Goal: Task Accomplishment & Management: Use online tool/utility

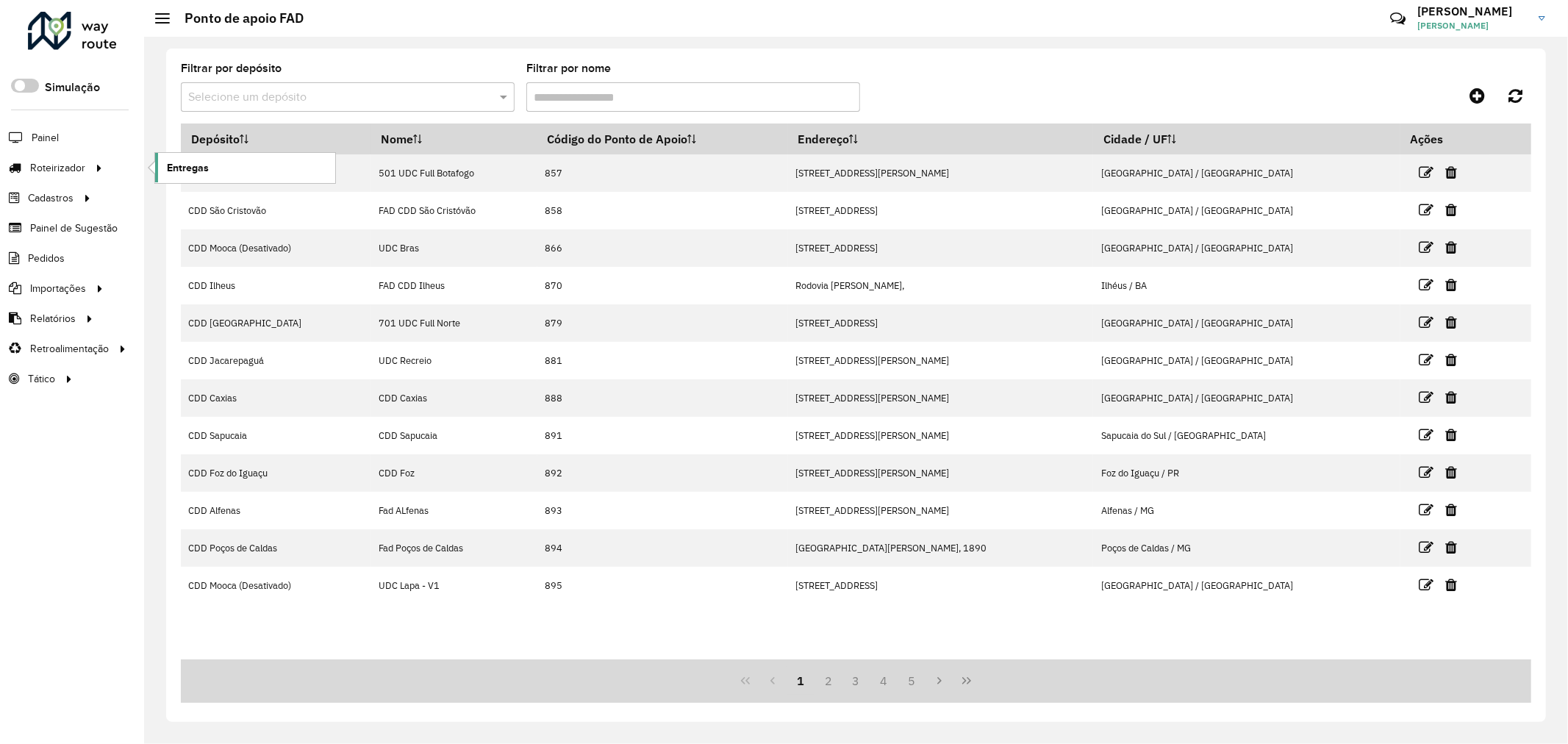
click at [172, 170] on span "Entregas" at bounding box center [187, 168] width 42 height 16
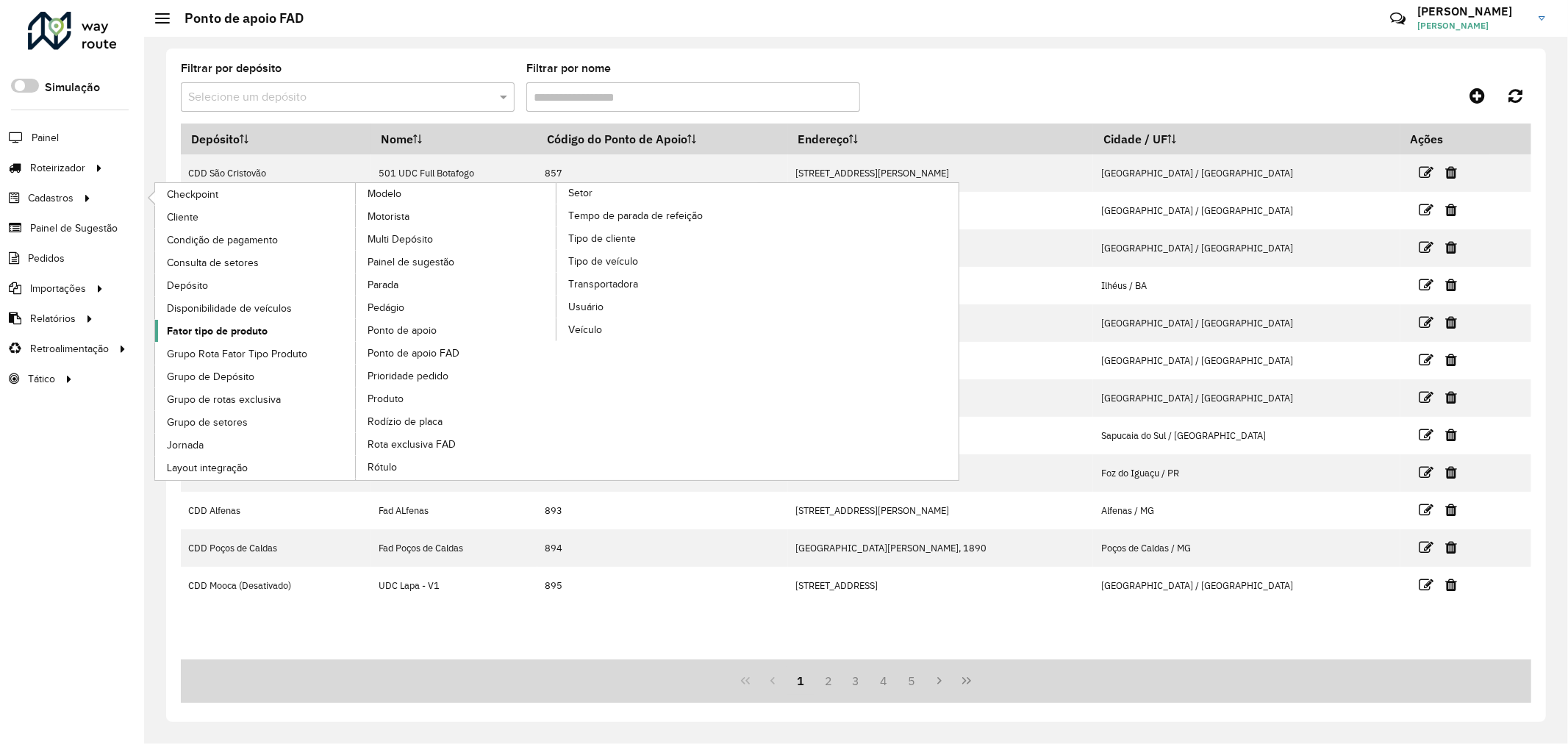
click at [247, 331] on span "Fator tipo de produto" at bounding box center [217, 331] width 101 height 16
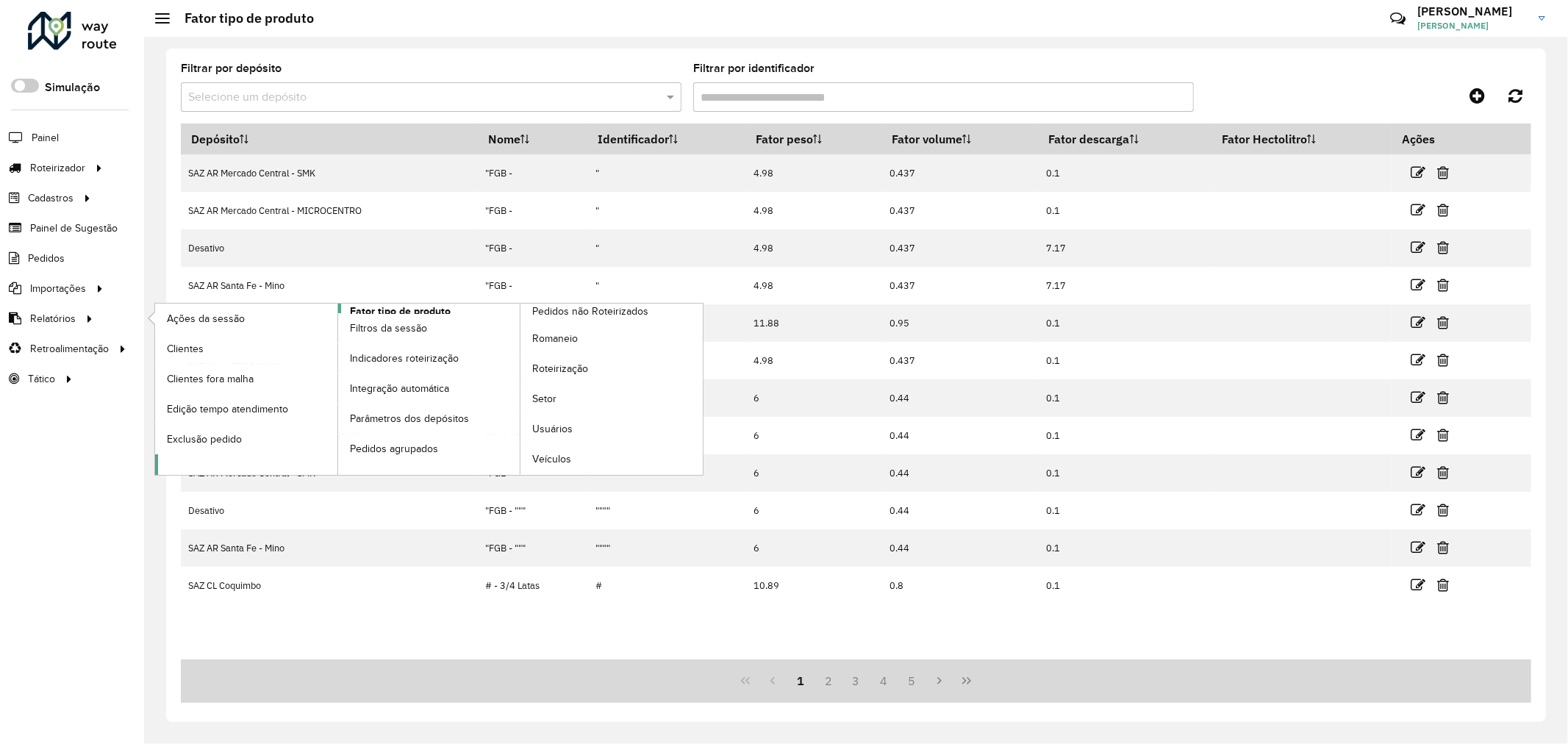
click at [419, 312] on span "Fator tipo de produto" at bounding box center [400, 311] width 101 height 16
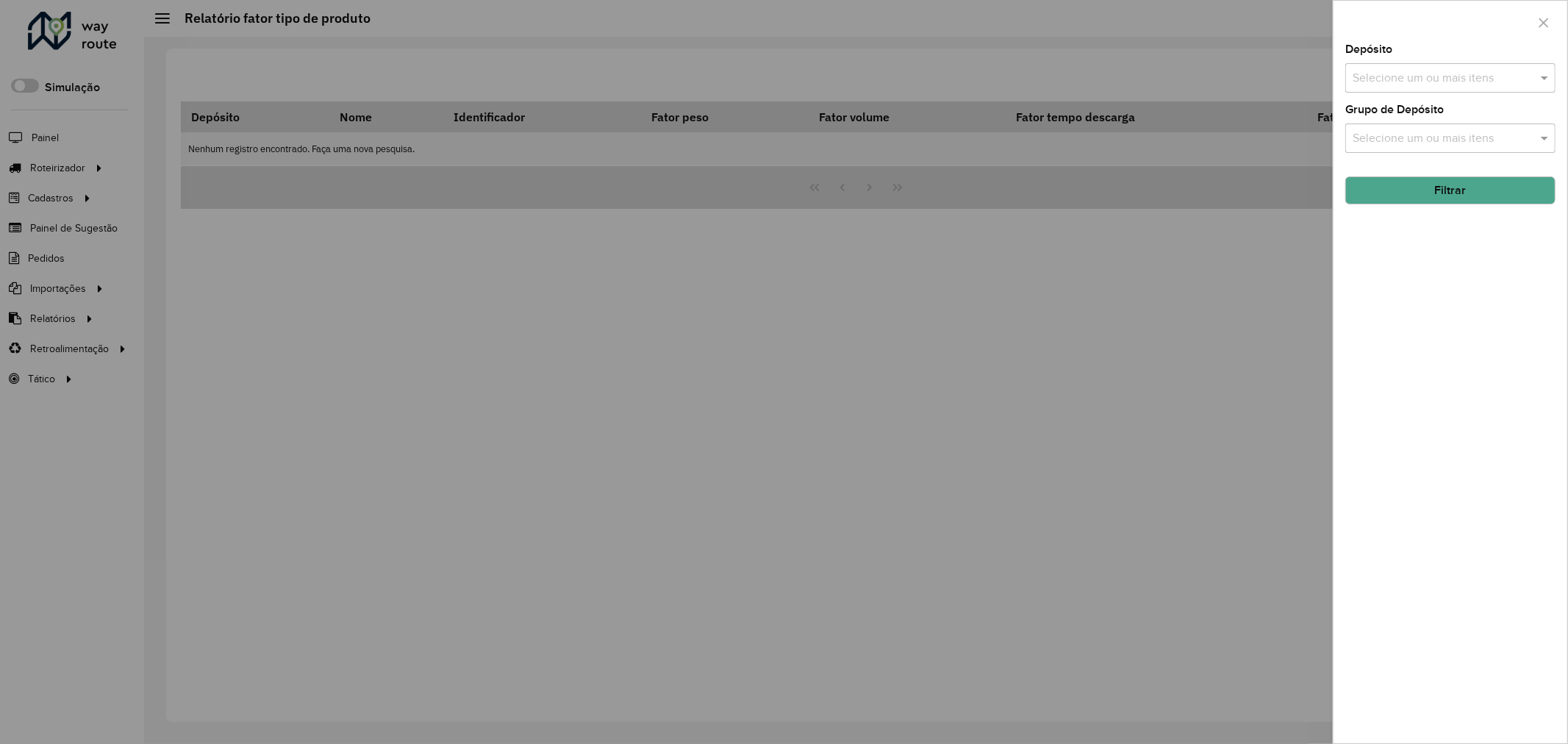
click at [1156, 306] on div at bounding box center [784, 372] width 1568 height 744
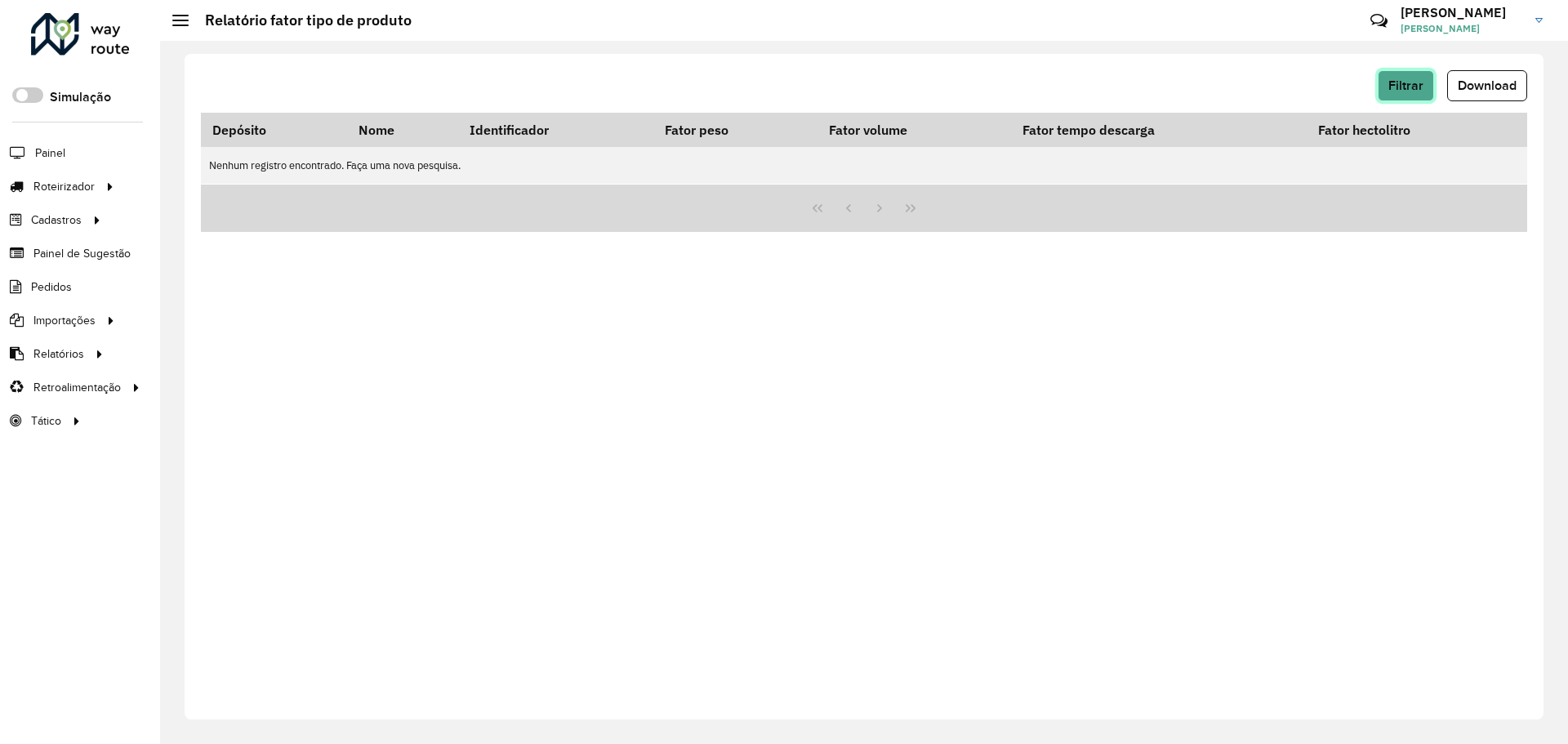
click at [1411, 89] on span "Filtrar" at bounding box center [1405, 84] width 35 height 14
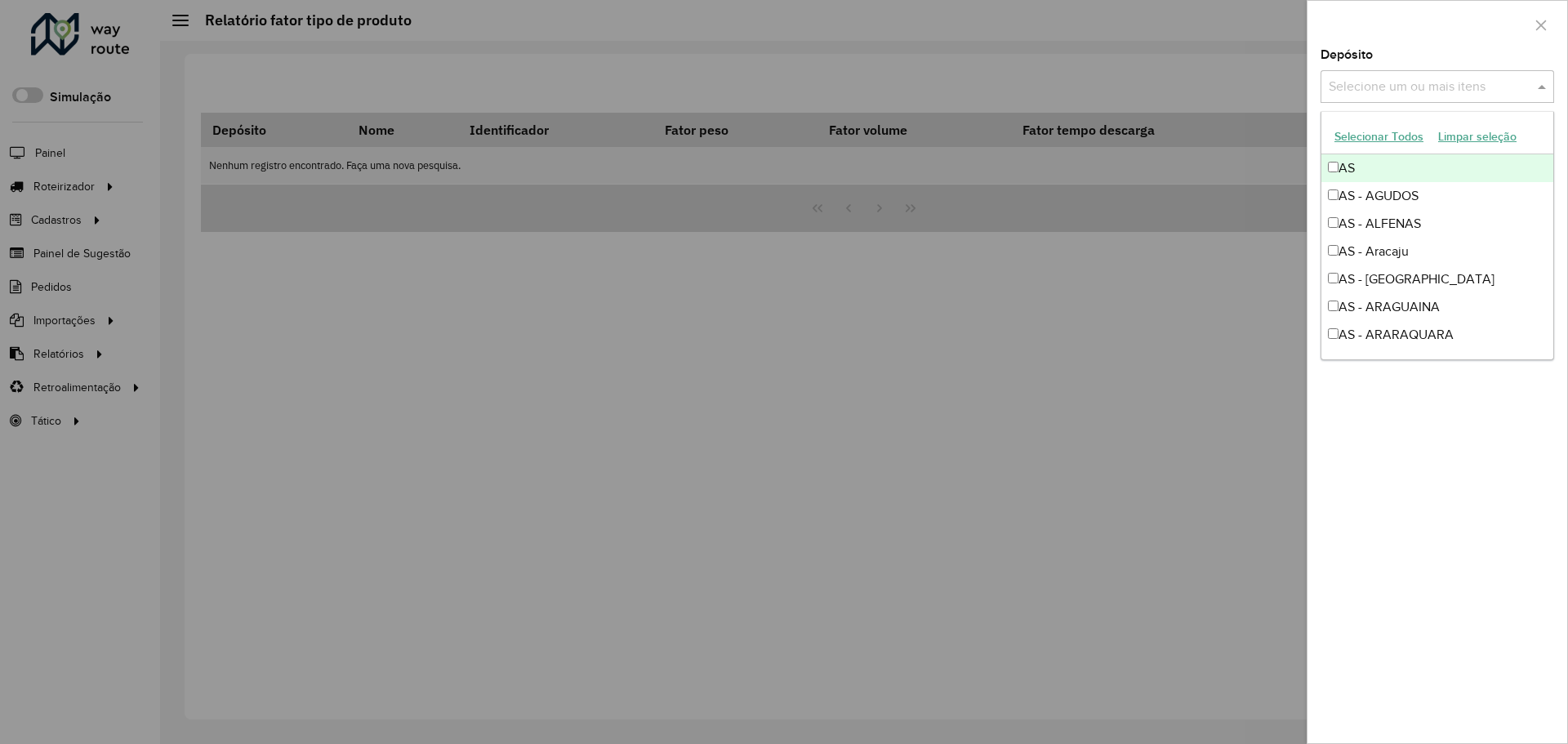
click at [1386, 88] on input "text" at bounding box center [1429, 87] width 209 height 20
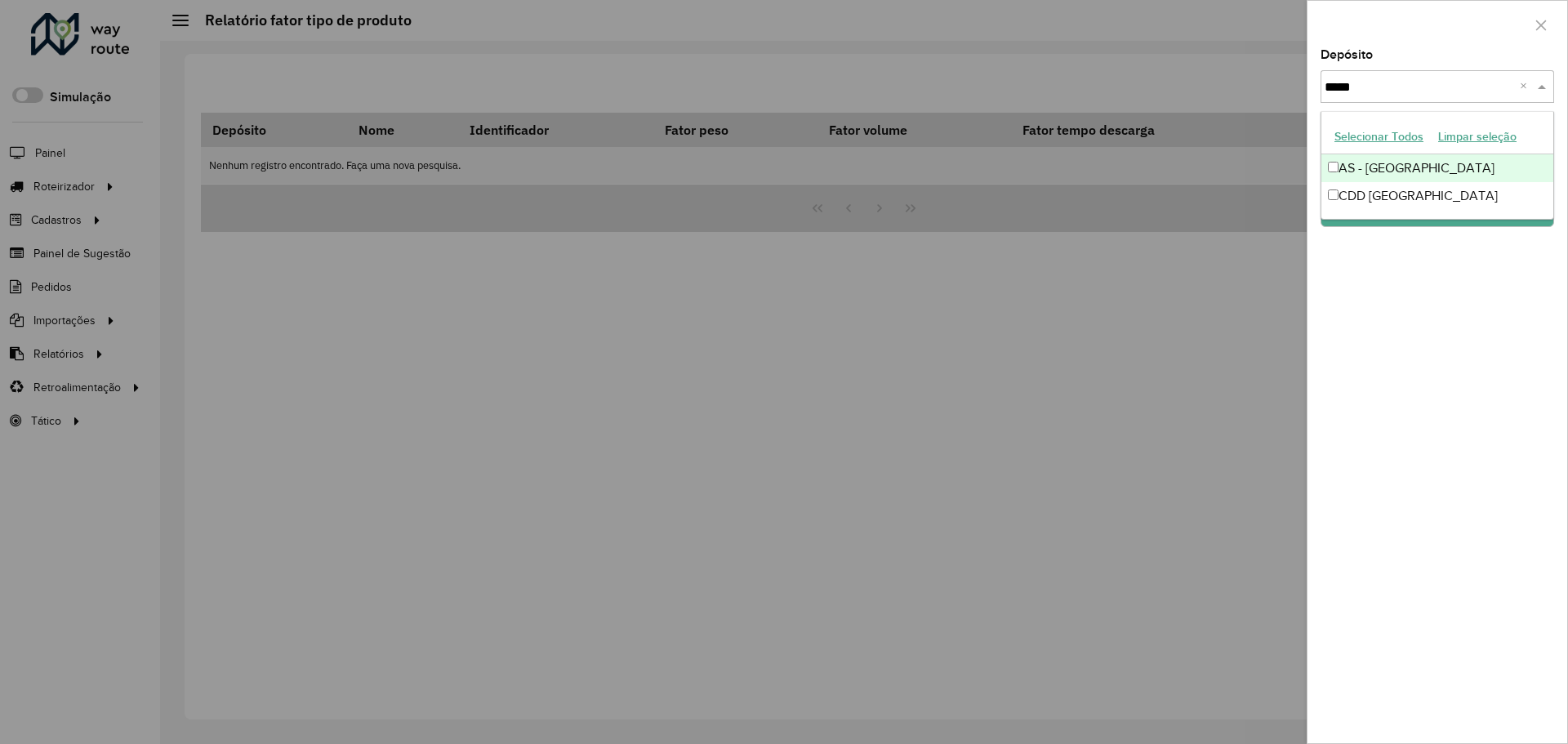
type input "******"
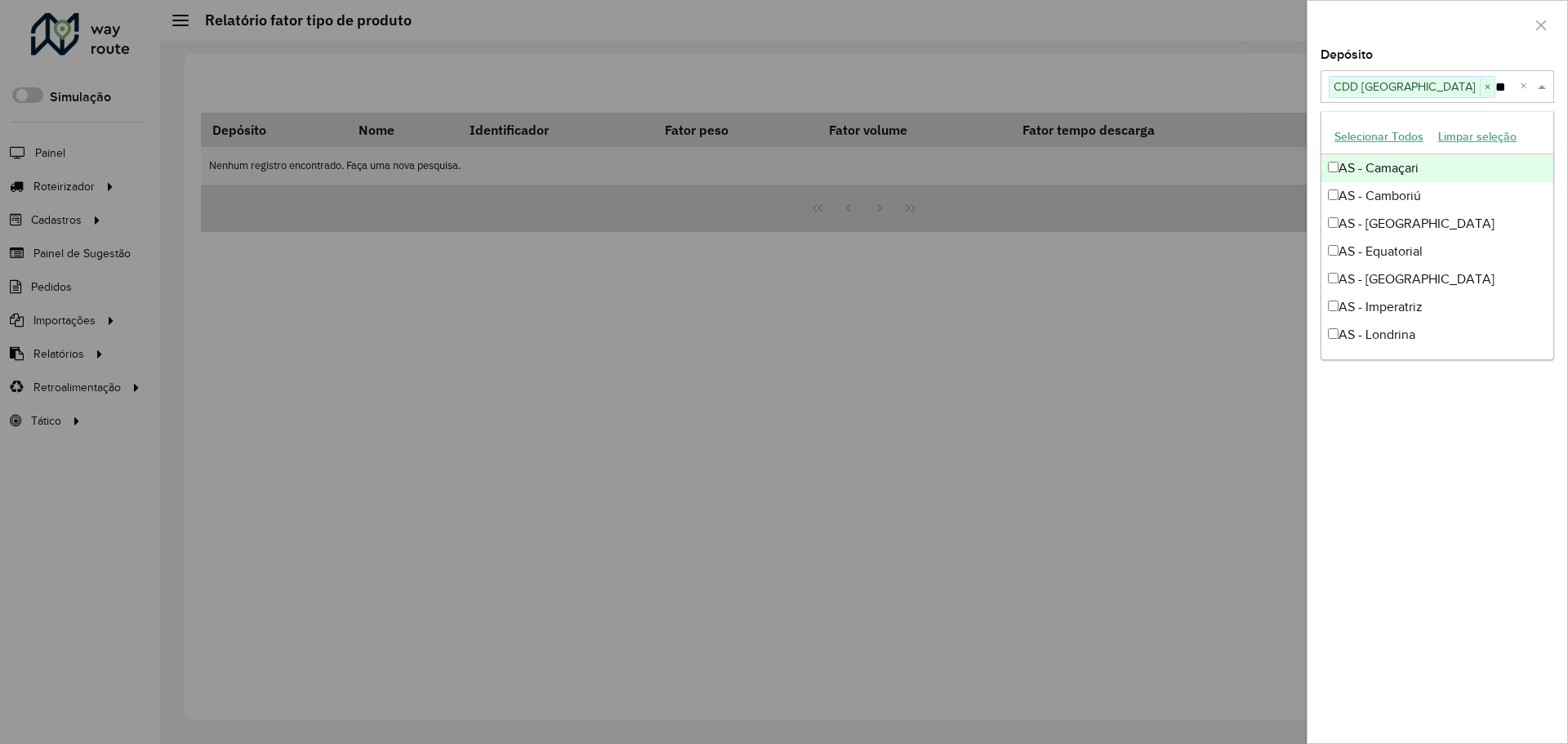
type input "***"
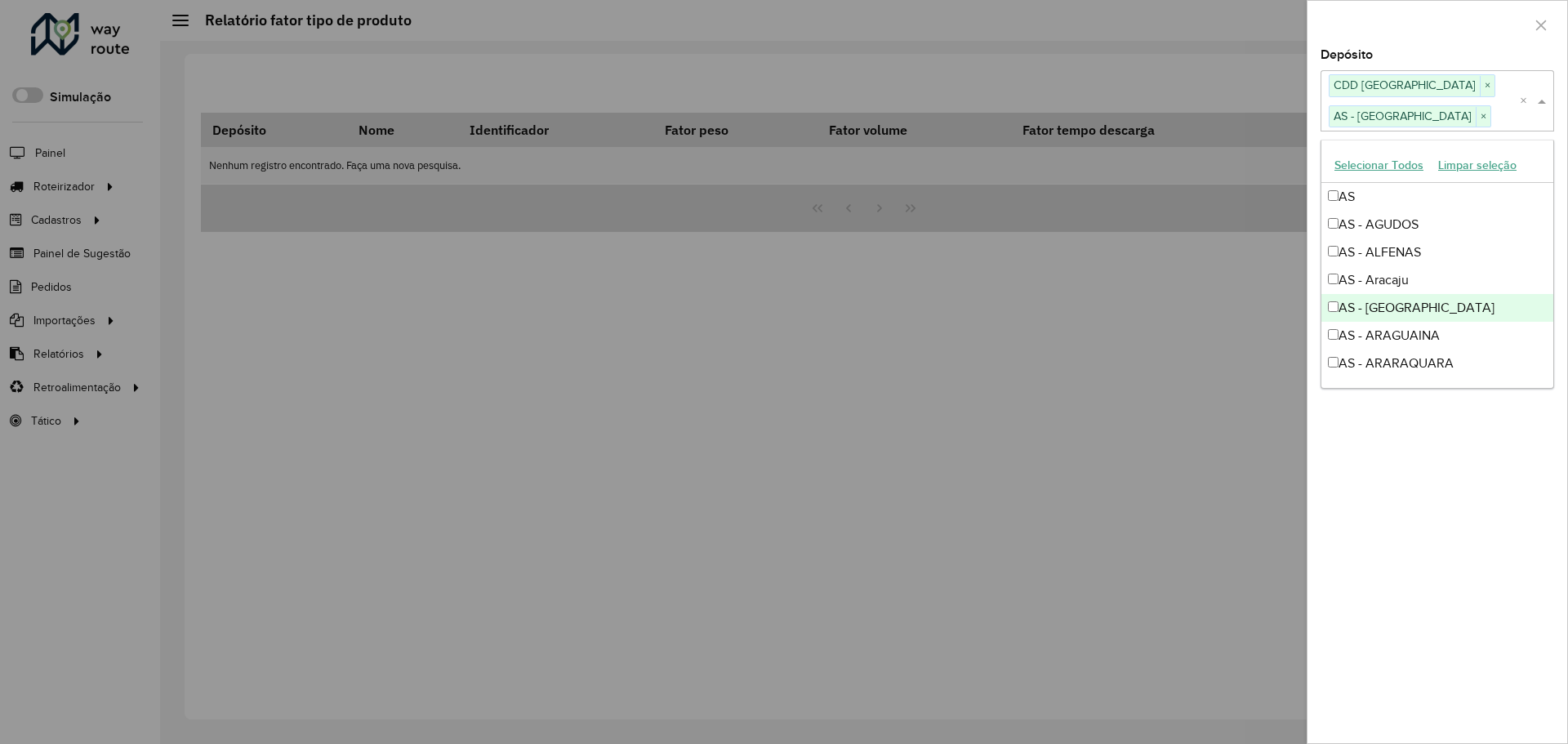
click at [1389, 502] on div "Depósito Selecione um ou mais itens CDD Rio de Janeiro × AS - Rio de Janeiro × …" at bounding box center [1437, 396] width 260 height 695
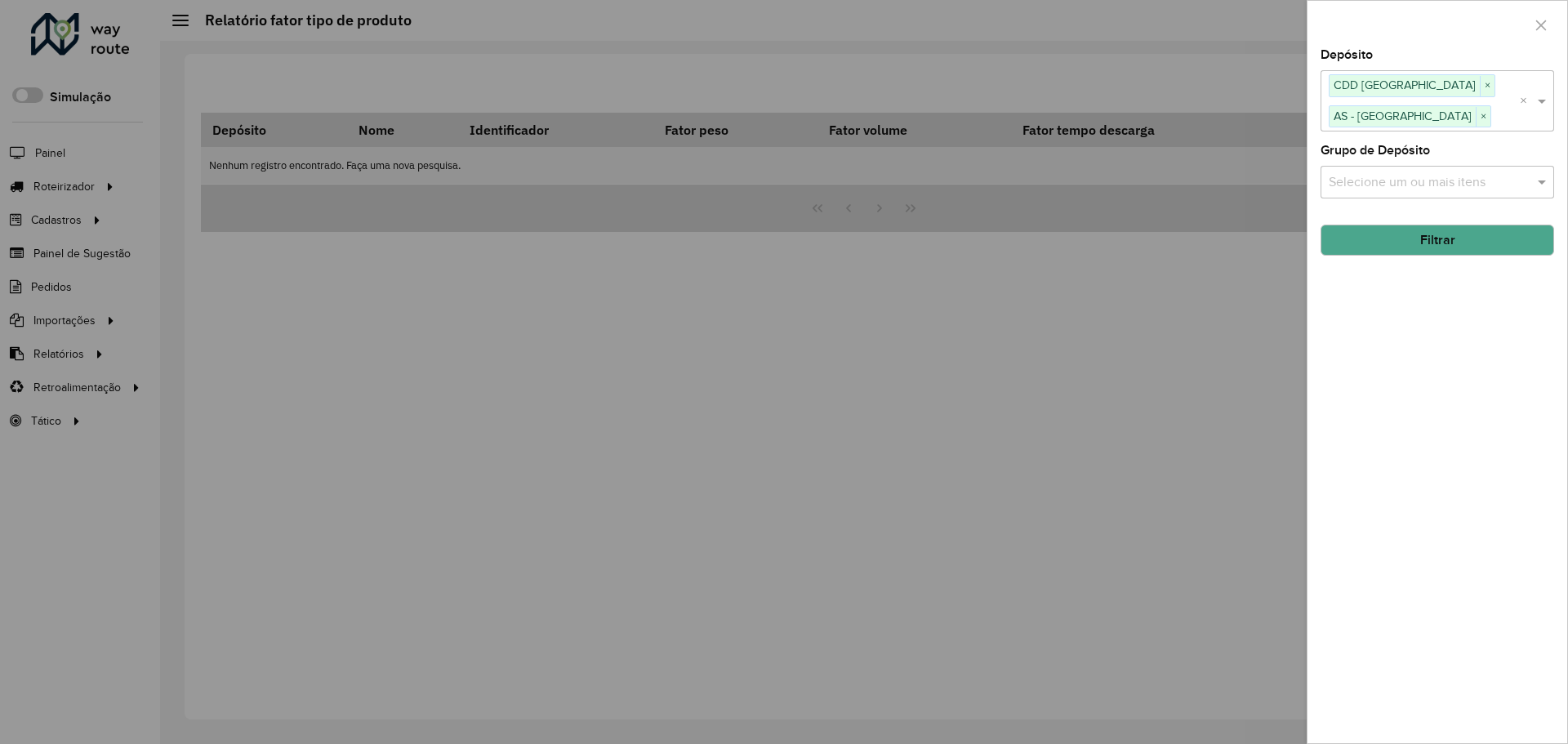
click at [1484, 248] on button "Filtrar" at bounding box center [1436, 240] width 233 height 31
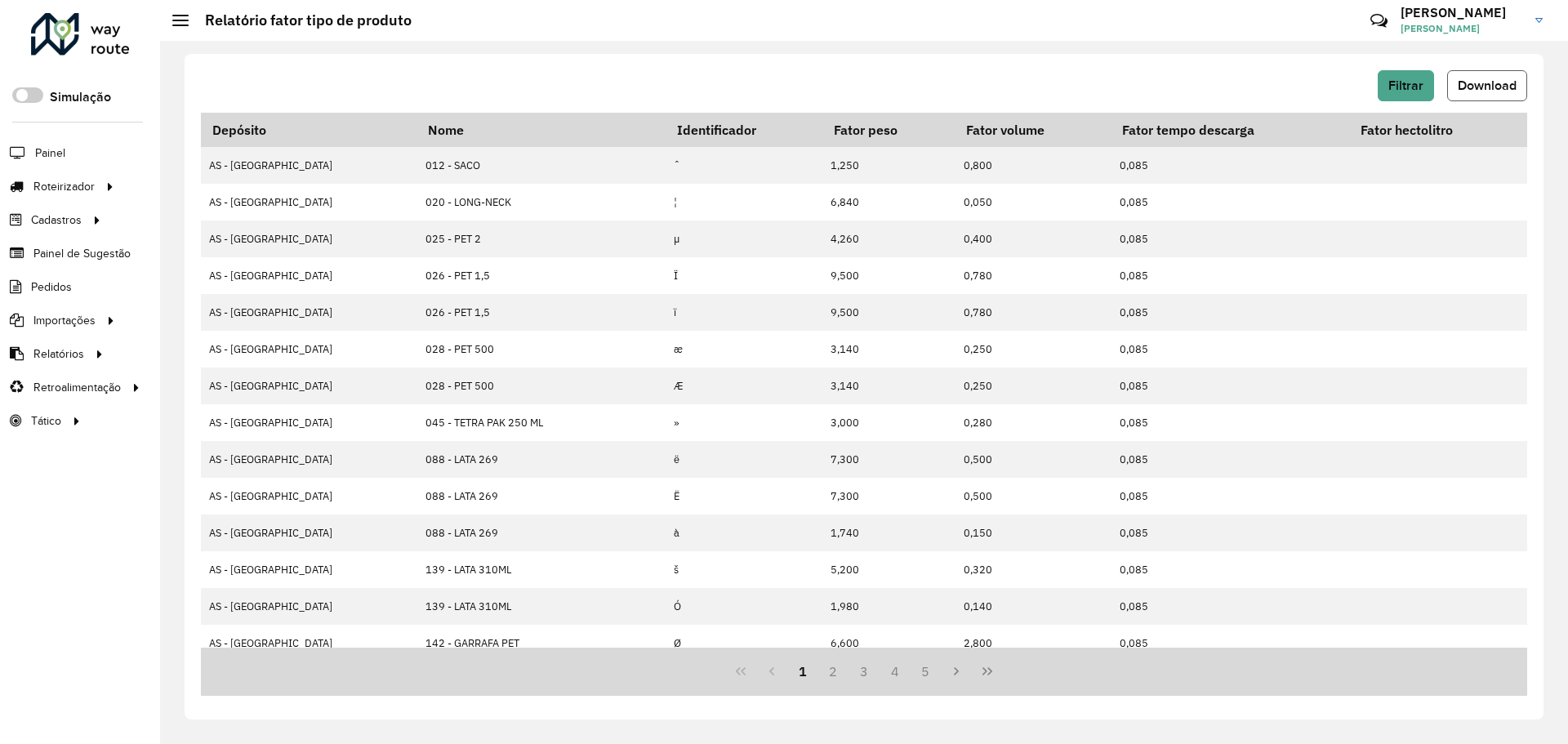
click at [1506, 77] on button "Download" at bounding box center [1487, 85] width 80 height 31
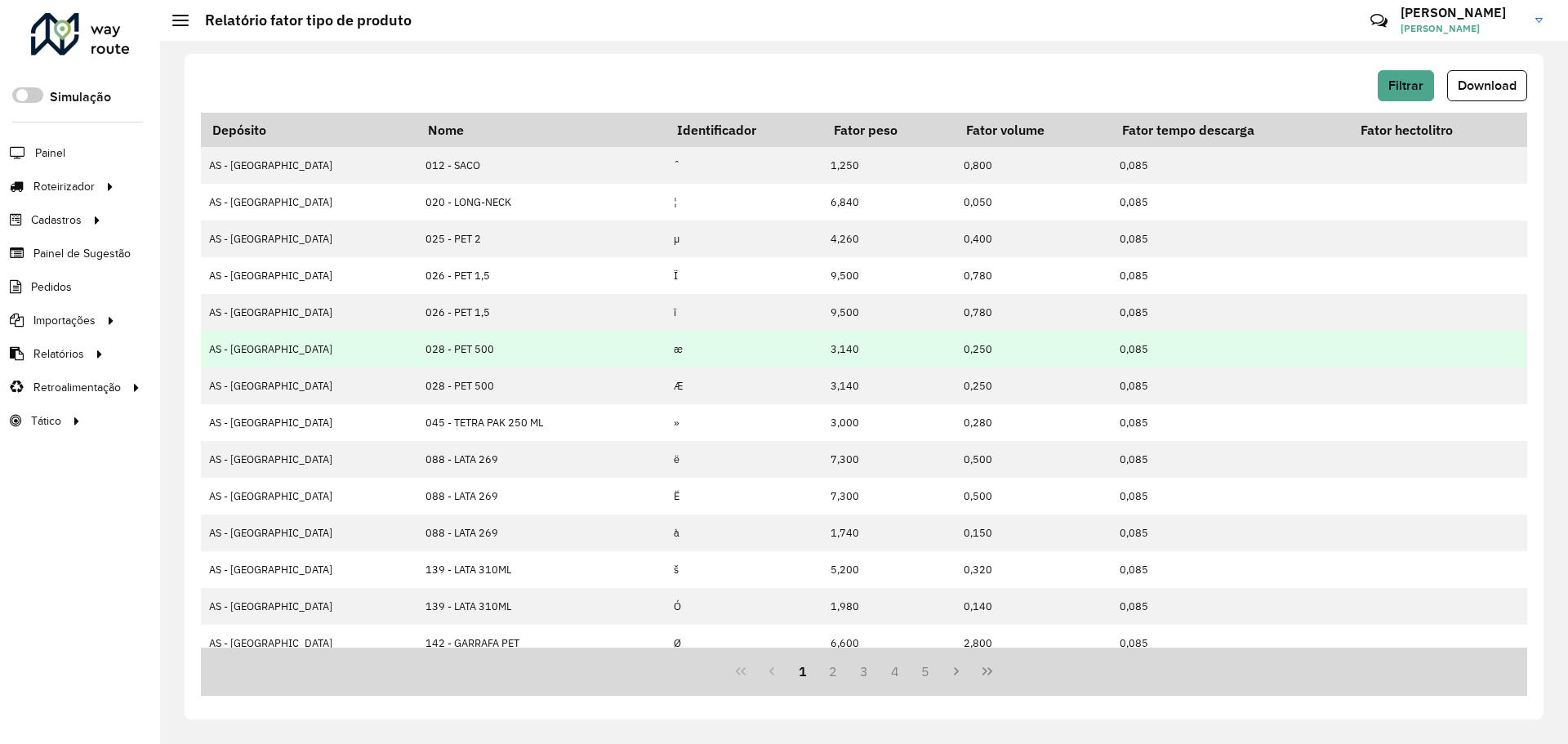
drag, startPoint x: 1129, startPoint y: 367, endPoint x: 1319, endPoint y: 423, distance: 198.1
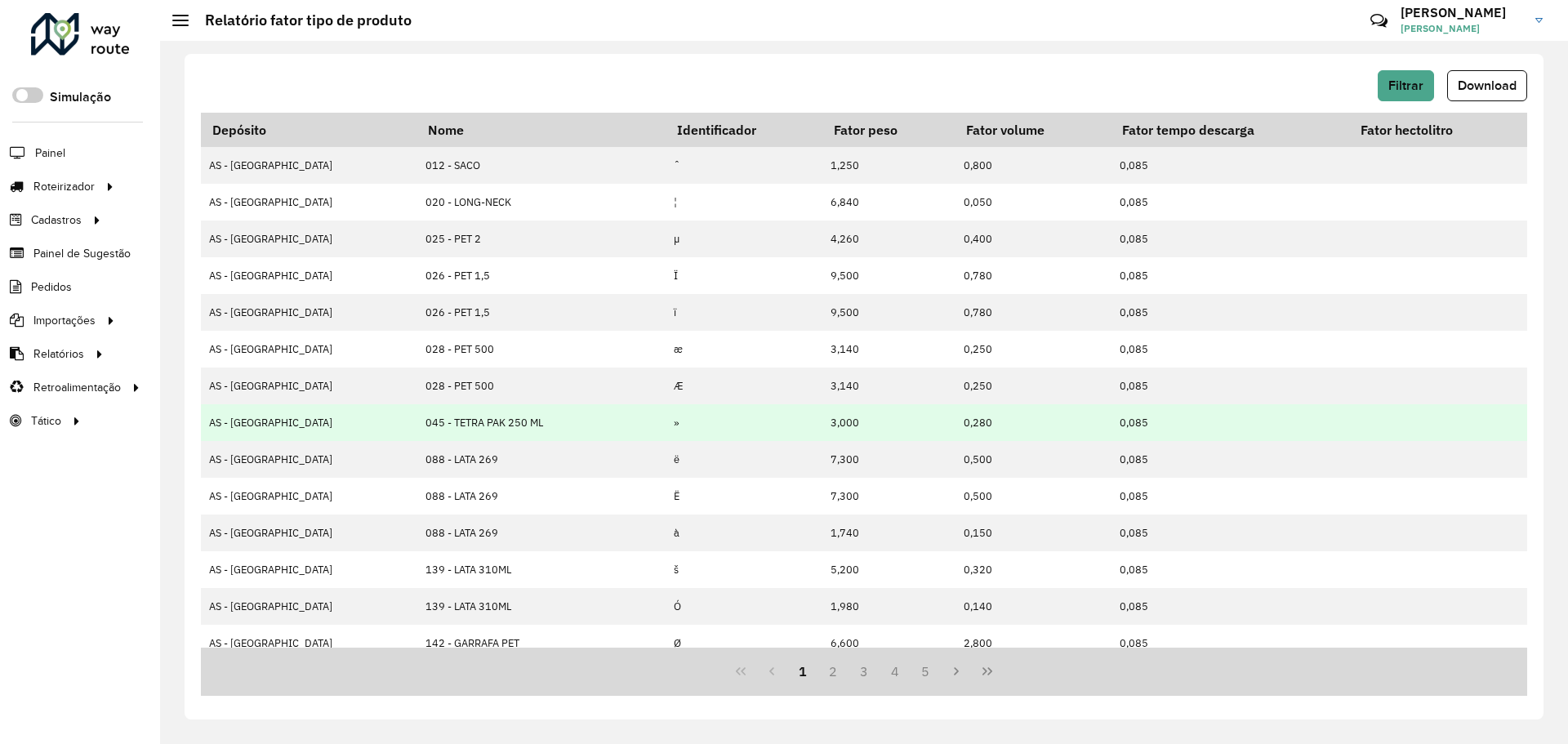
click at [1129, 367] on td "0,085" at bounding box center [1229, 349] width 239 height 36
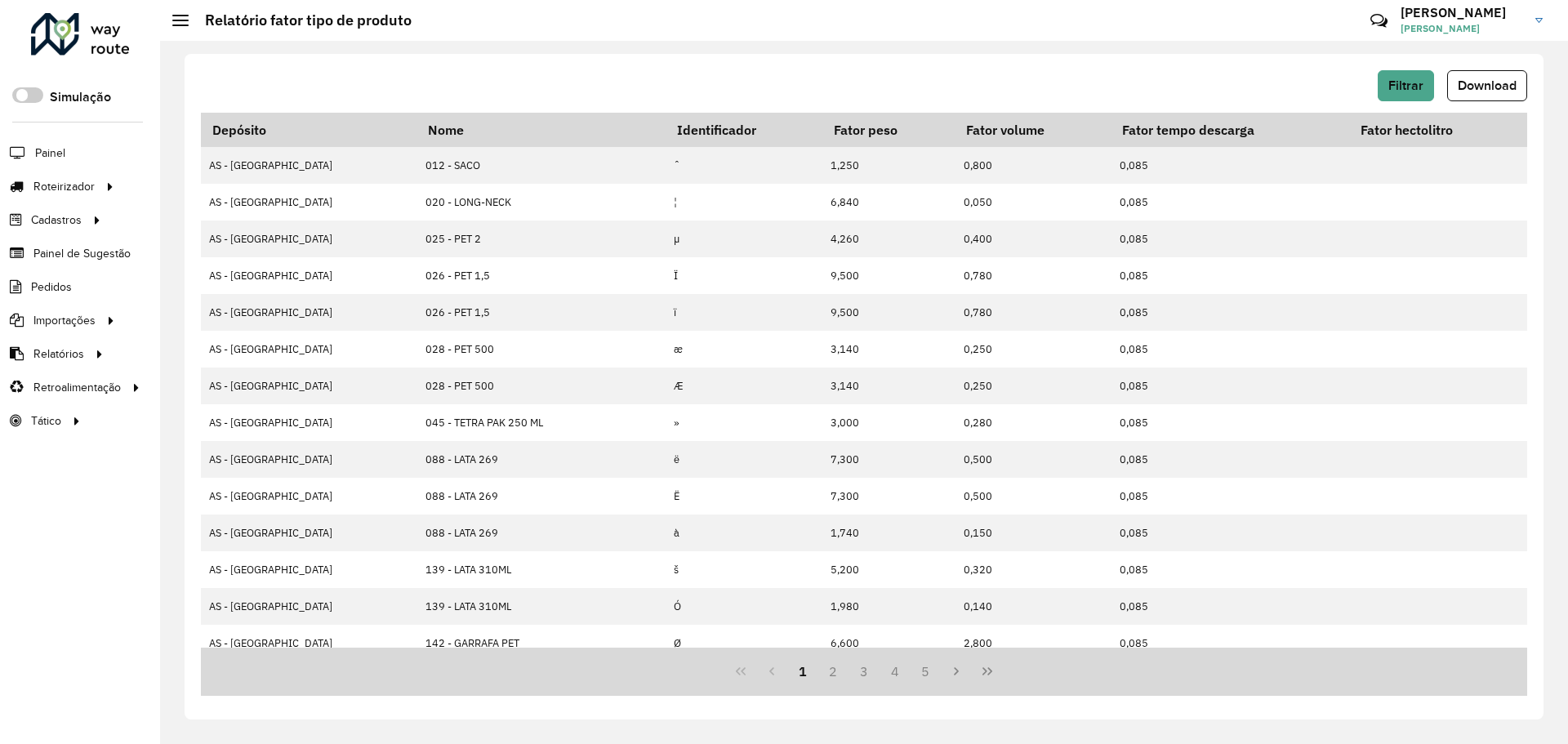
click at [1155, 55] on div "Filtrar Download Depósito Nome Identificador Fator peso Fator volume Fator temp…" at bounding box center [863, 386] width 1359 height 666
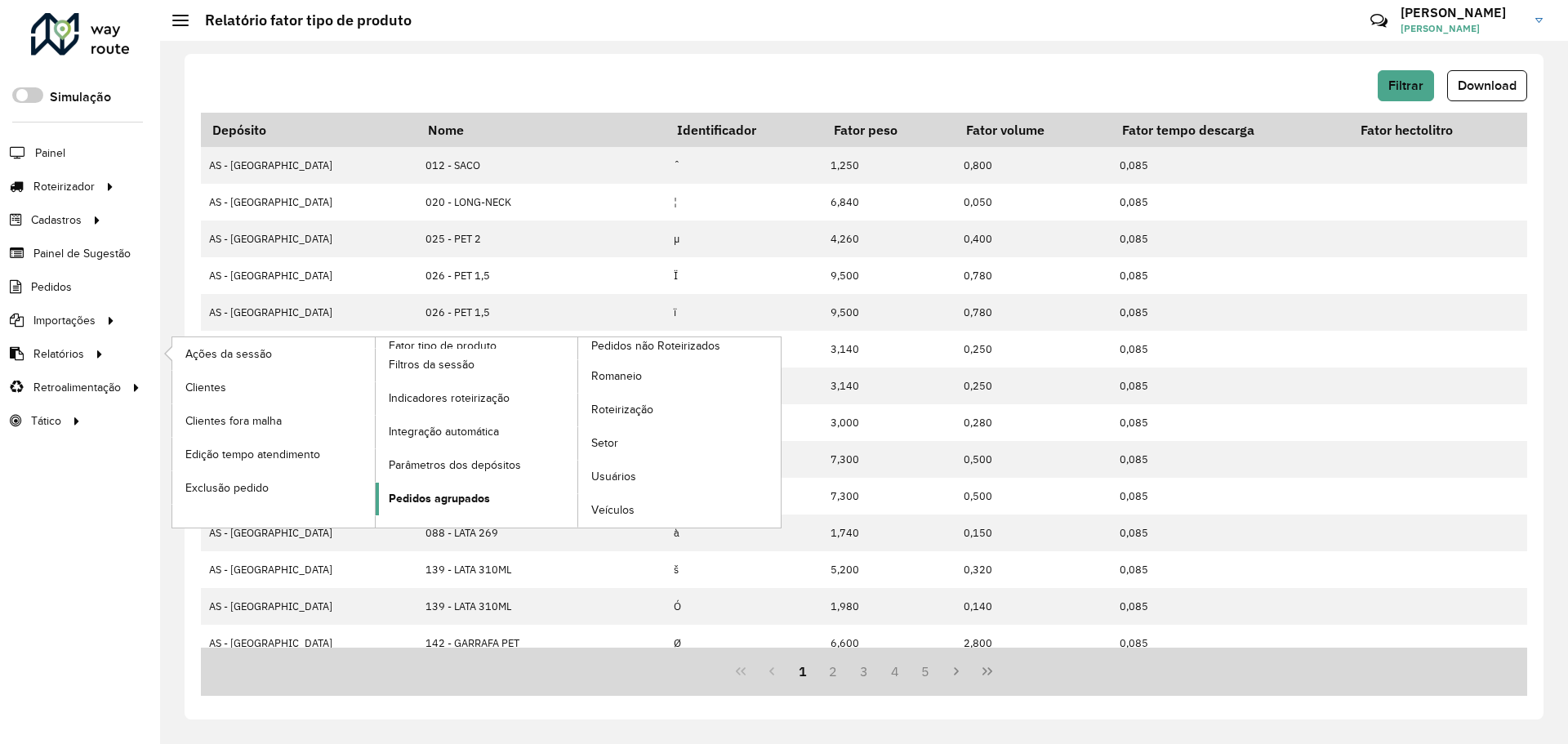
click at [492, 502] on link "Pedidos agrupados" at bounding box center [477, 500] width 202 height 33
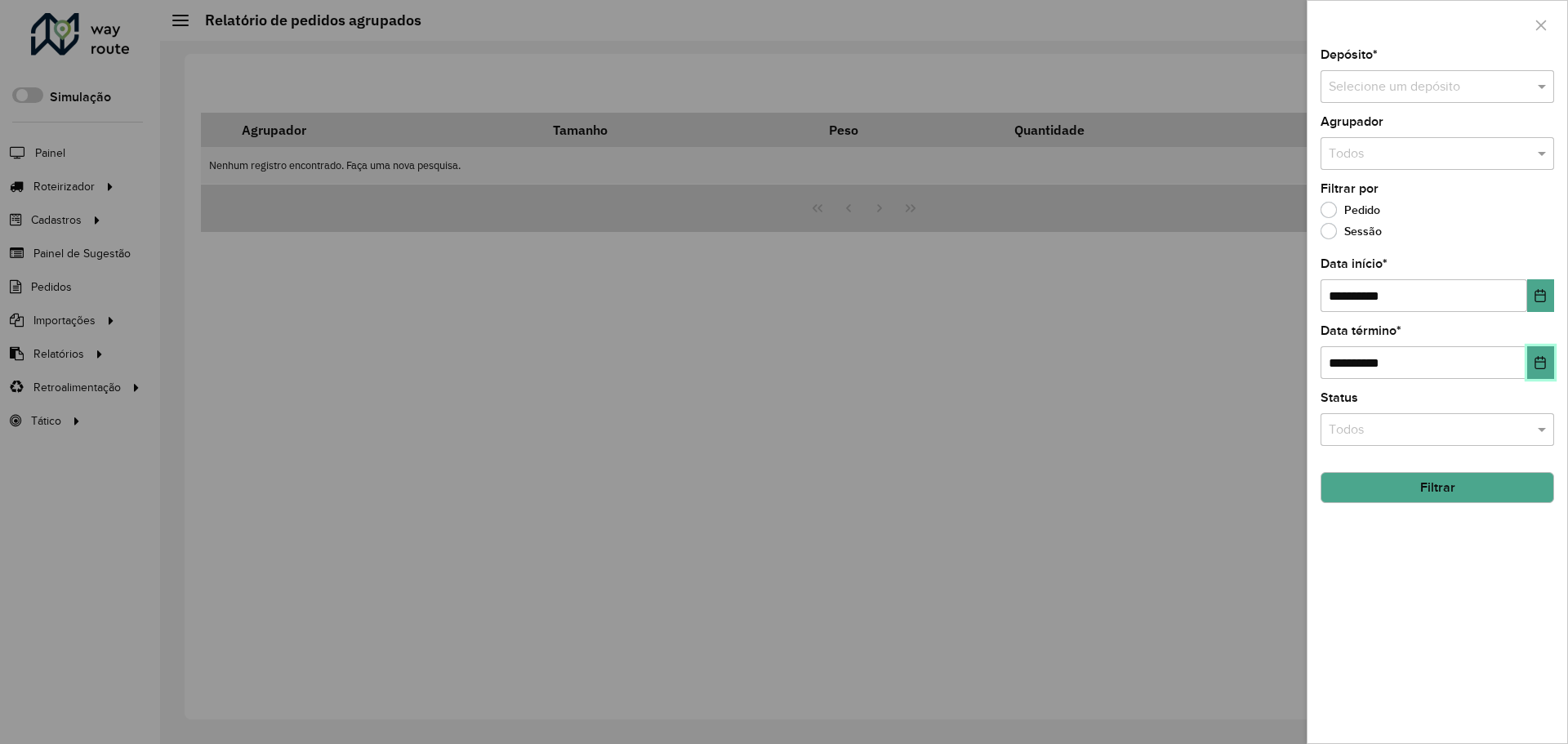
click at [1539, 358] on icon "Choose Date" at bounding box center [1540, 362] width 13 height 13
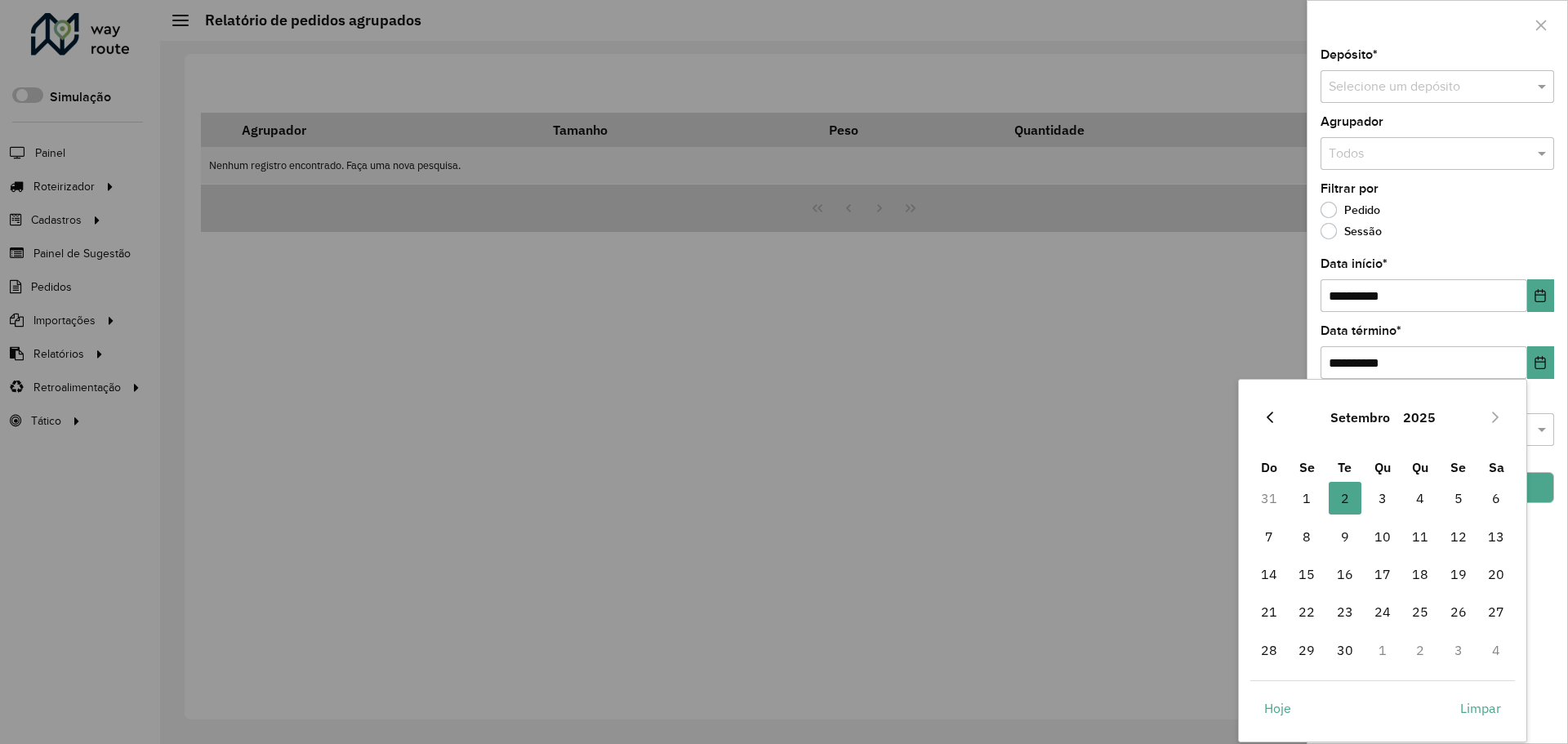
click at [1262, 419] on button "Previous Month" at bounding box center [1269, 417] width 26 height 26
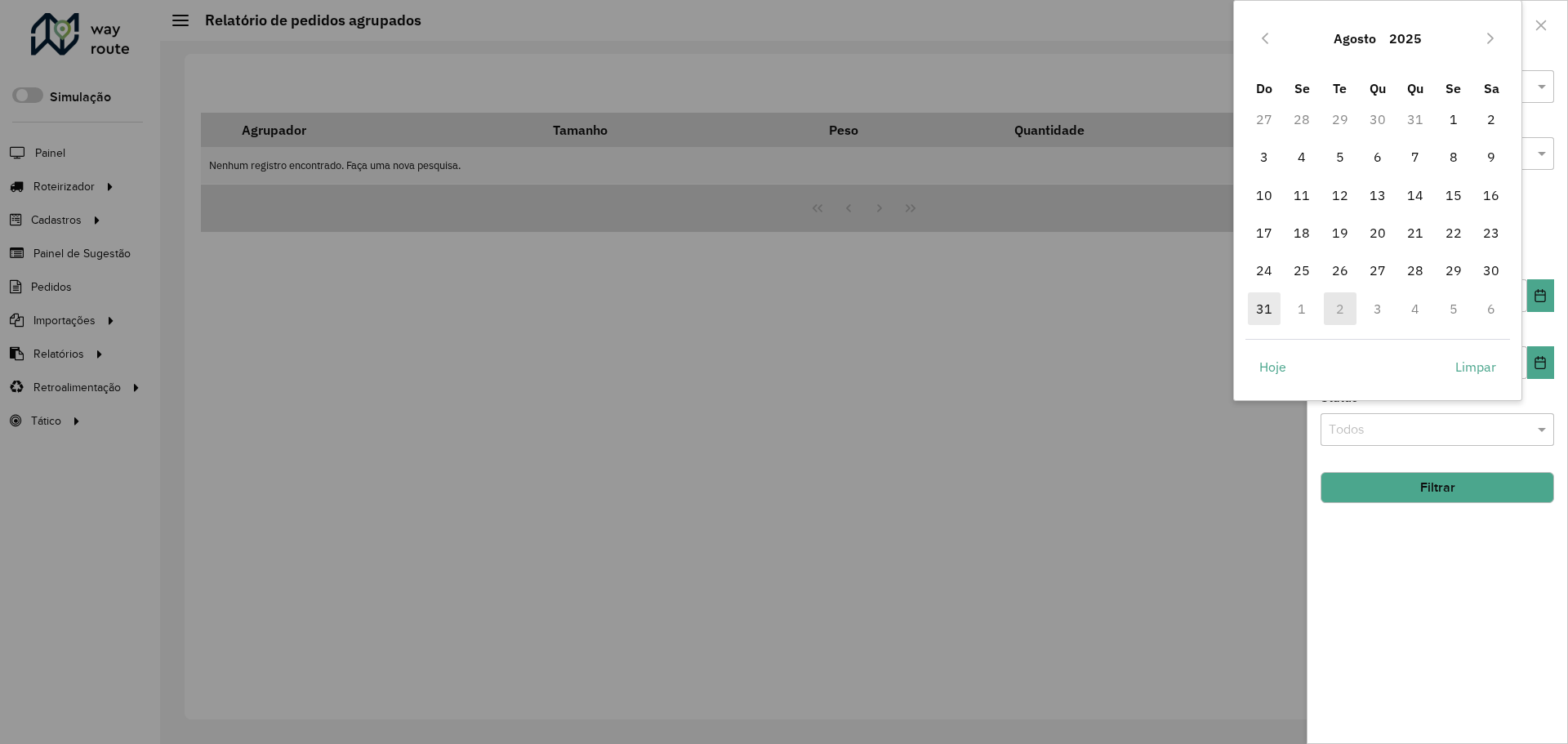
click at [1254, 310] on span "31" at bounding box center [1264, 309] width 33 height 33
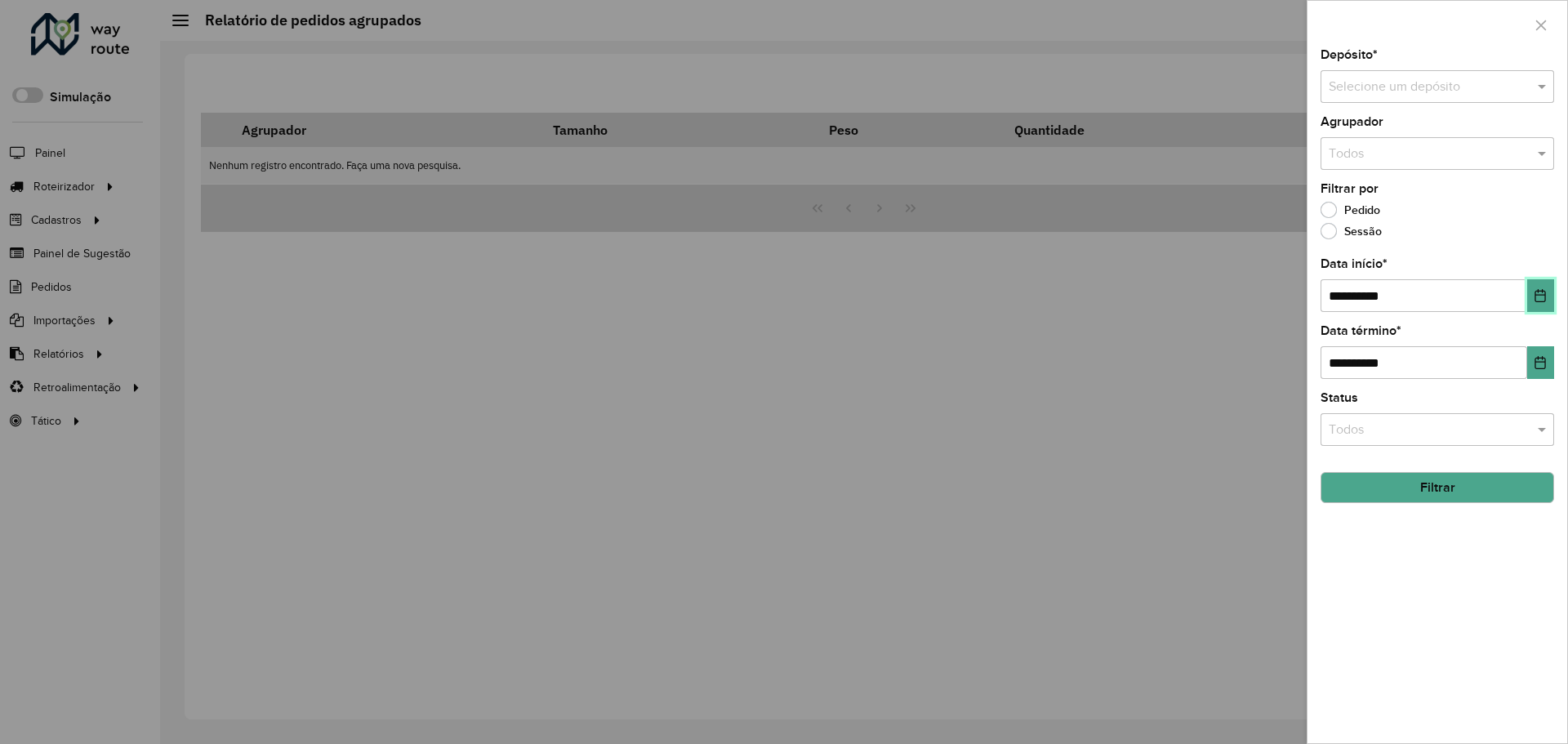
click at [1537, 300] on icon "Choose Date" at bounding box center [1540, 295] width 13 height 13
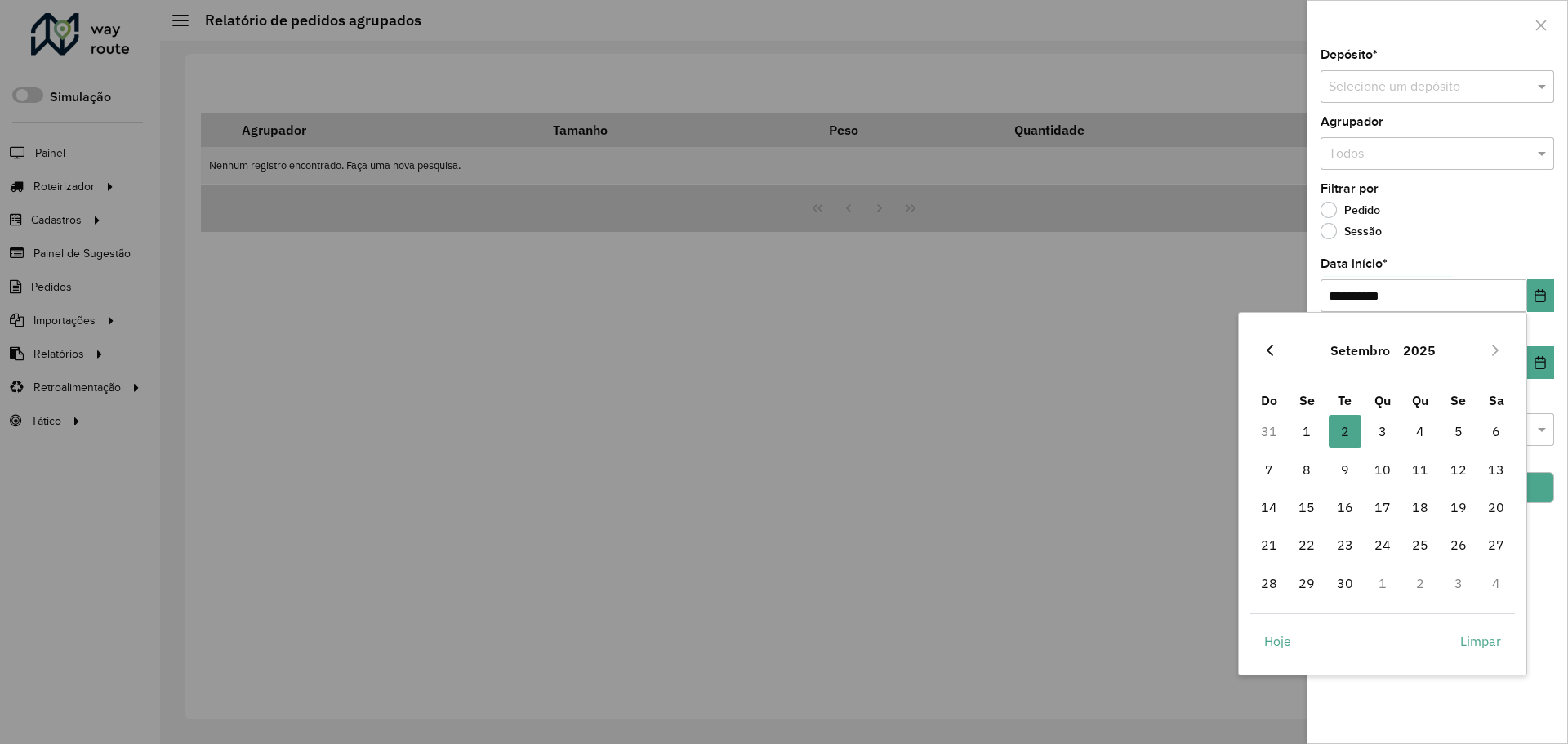
click at [1273, 353] on icon "Previous Month" at bounding box center [1269, 351] width 13 height 13
click at [1455, 437] on span "1" at bounding box center [1458, 432] width 33 height 33
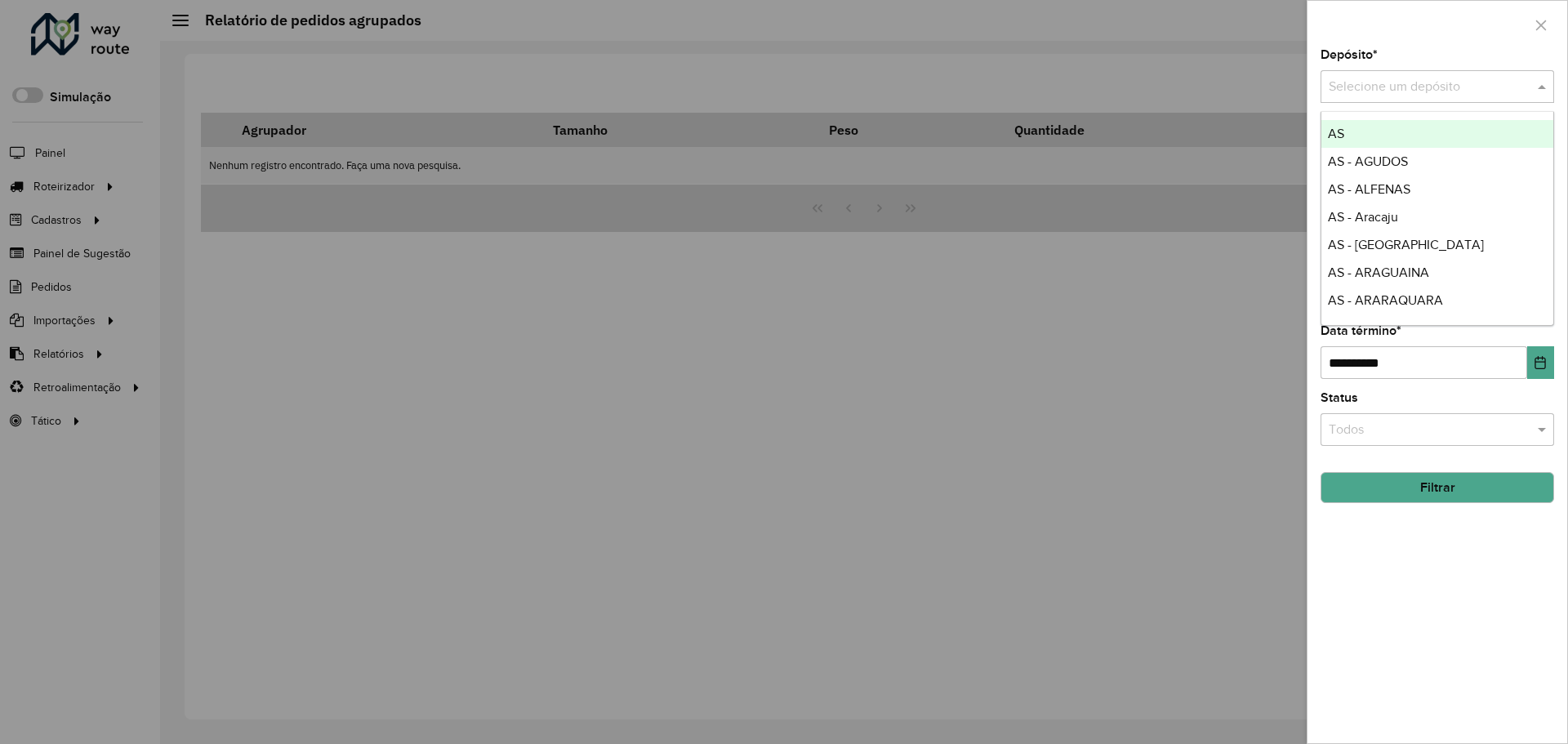
click at [1428, 94] on input "text" at bounding box center [1420, 87] width 184 height 20
type input "******"
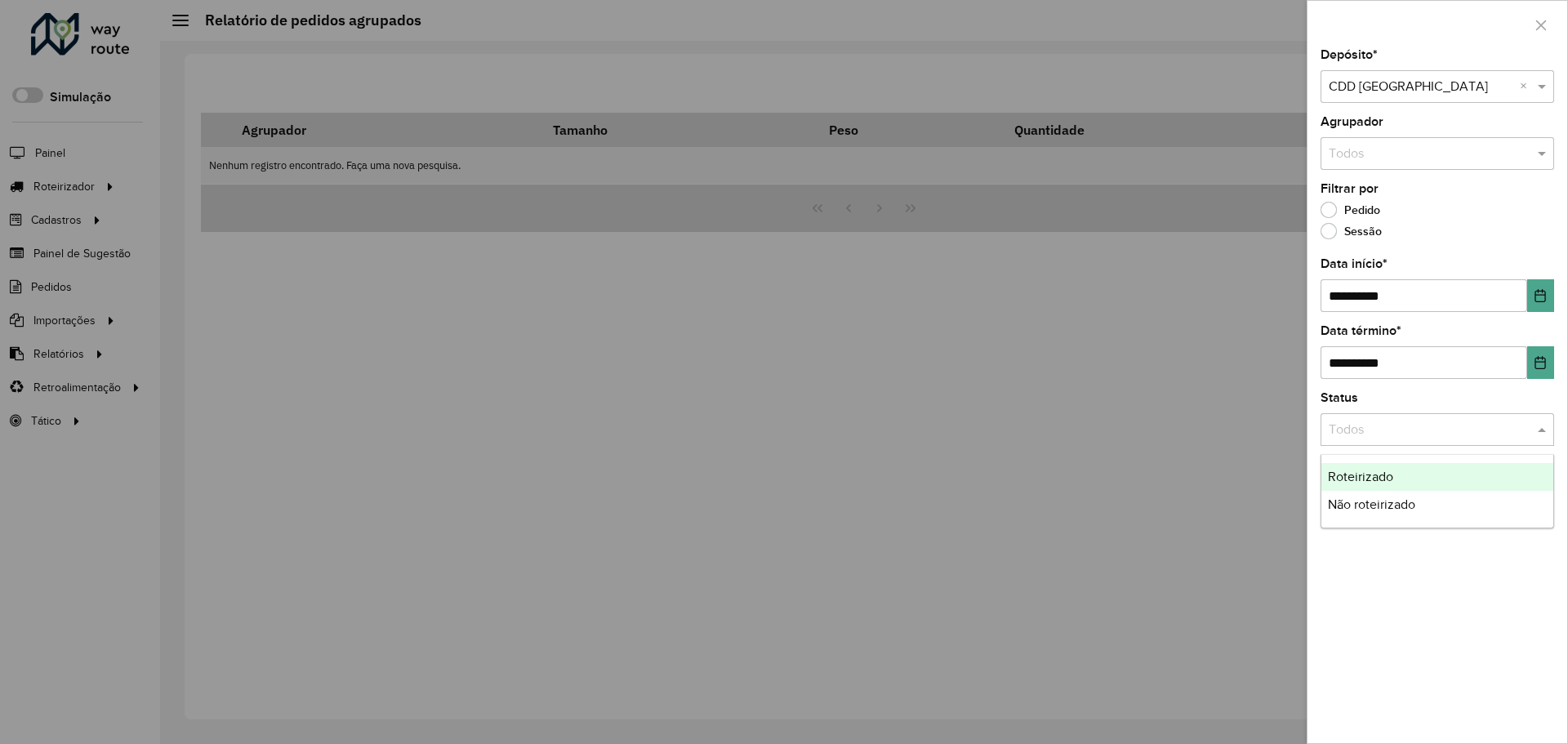
click at [1447, 438] on input "text" at bounding box center [1420, 431] width 184 height 20
click at [1416, 470] on div "Roteirizado" at bounding box center [1436, 477] width 232 height 28
click at [1430, 490] on button "Filtrar" at bounding box center [1436, 488] width 233 height 31
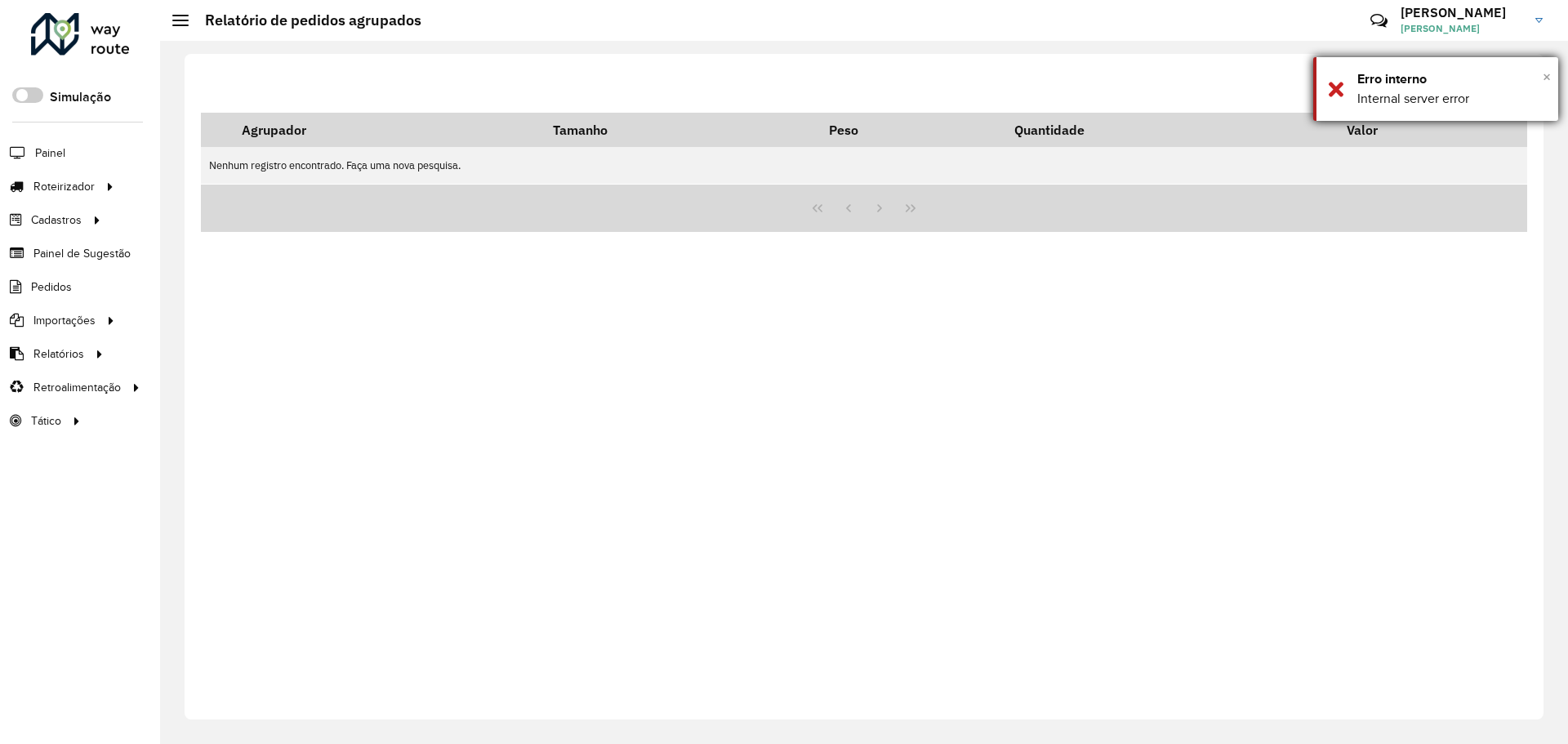
click at [1547, 78] on span "×" at bounding box center [1546, 77] width 8 height 18
click at [1408, 79] on span "Filtrar" at bounding box center [1405, 84] width 35 height 14
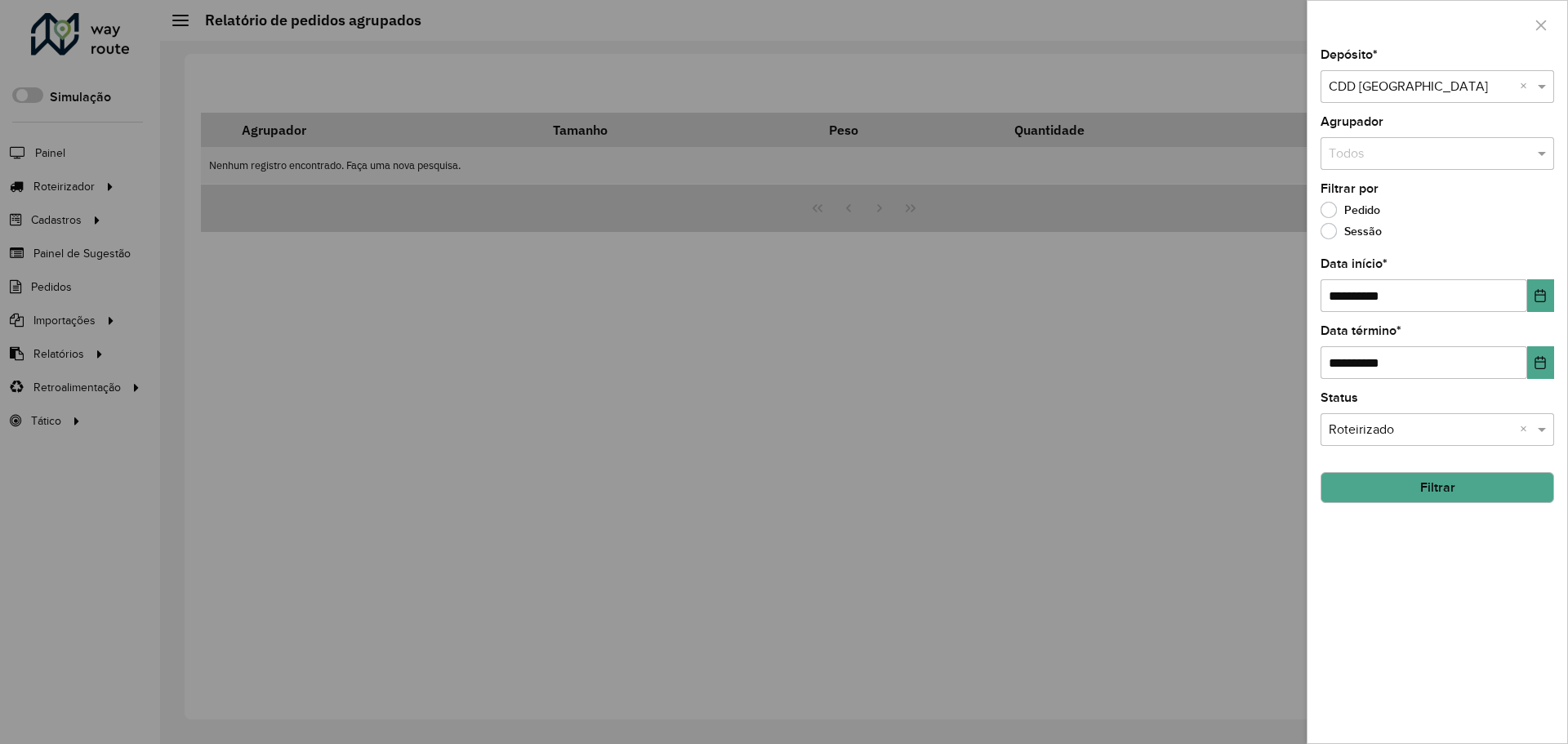
click at [1482, 483] on button "Filtrar" at bounding box center [1436, 488] width 233 height 31
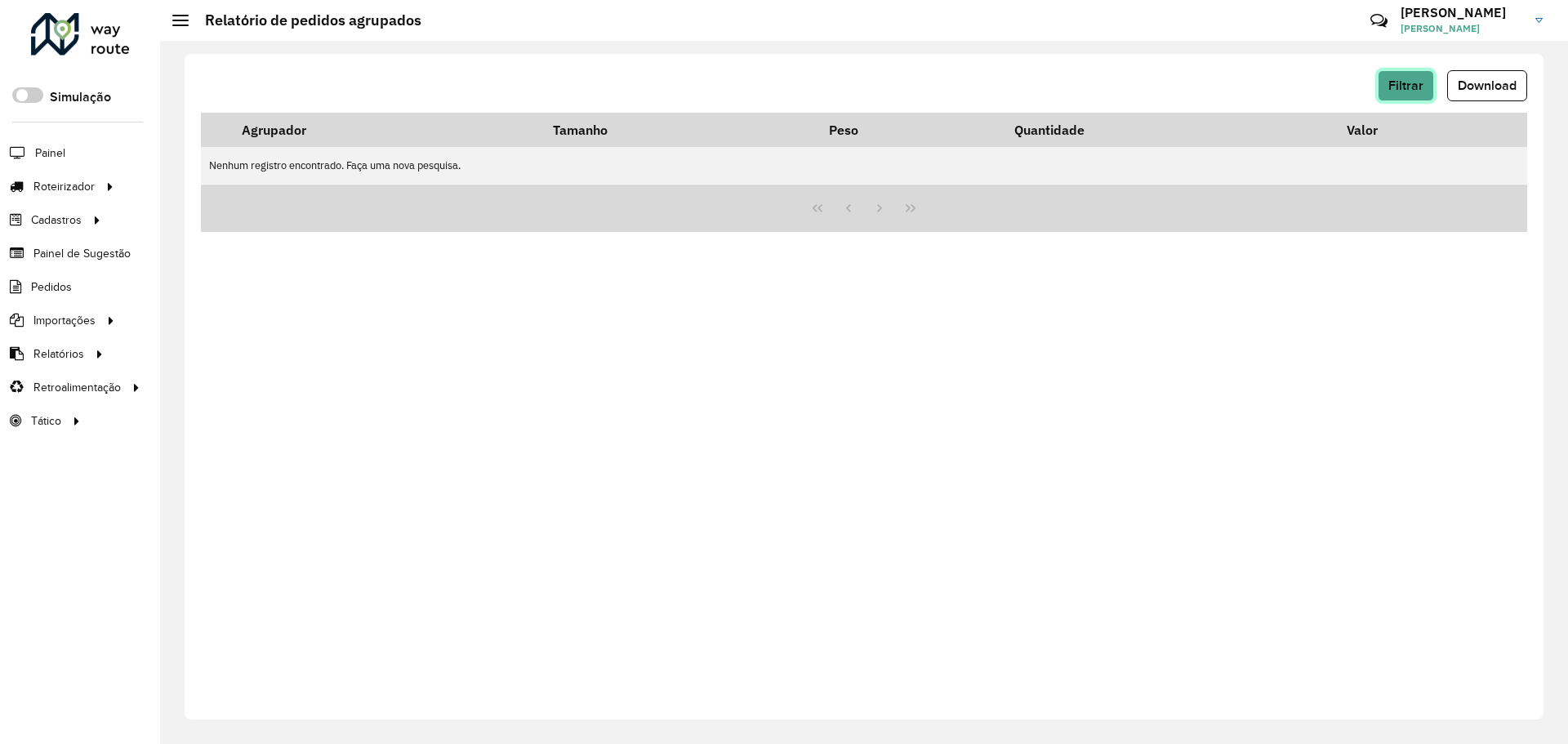
click at [1405, 84] on span "Filtrar" at bounding box center [1405, 84] width 35 height 14
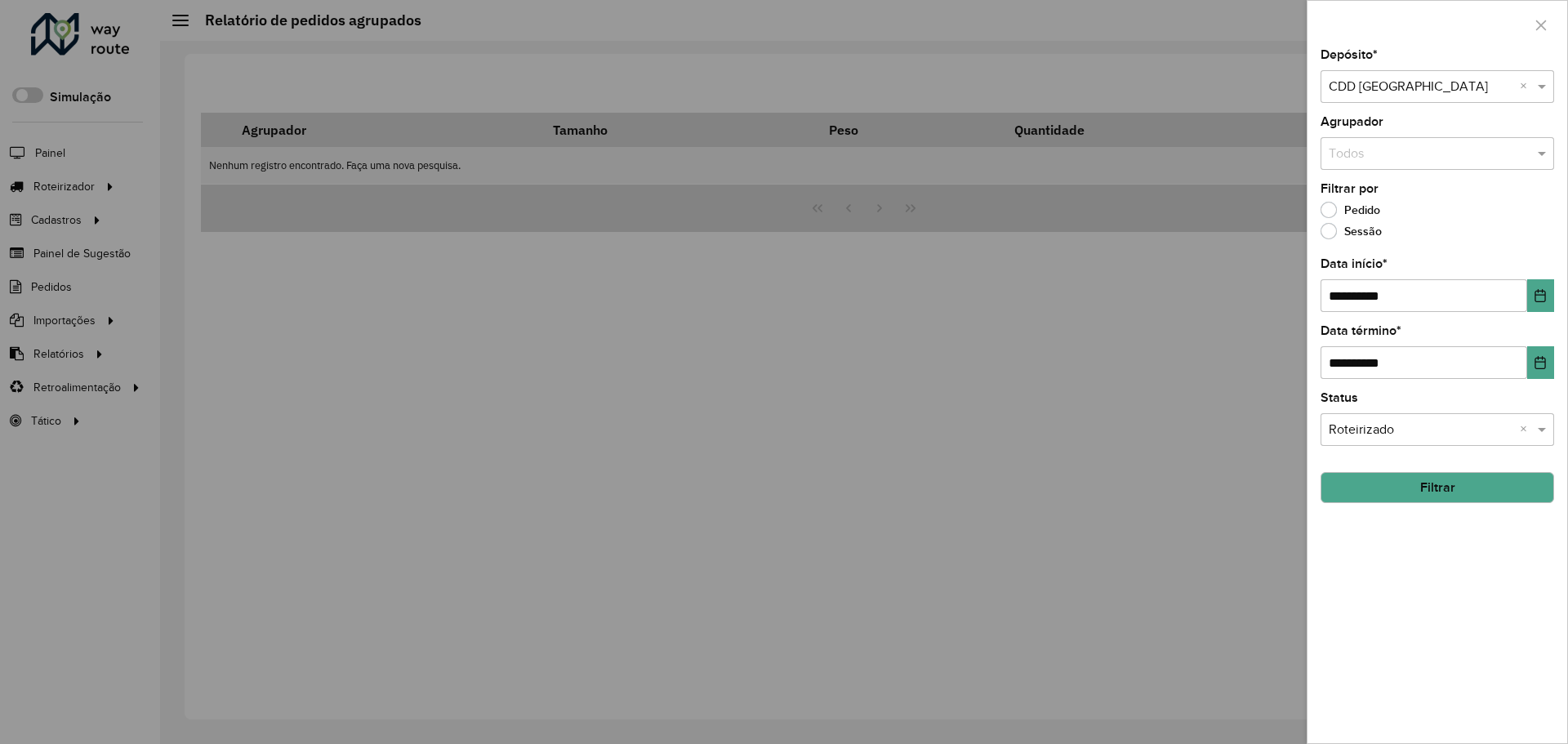
click at [1462, 483] on button "Filtrar" at bounding box center [1436, 488] width 233 height 31
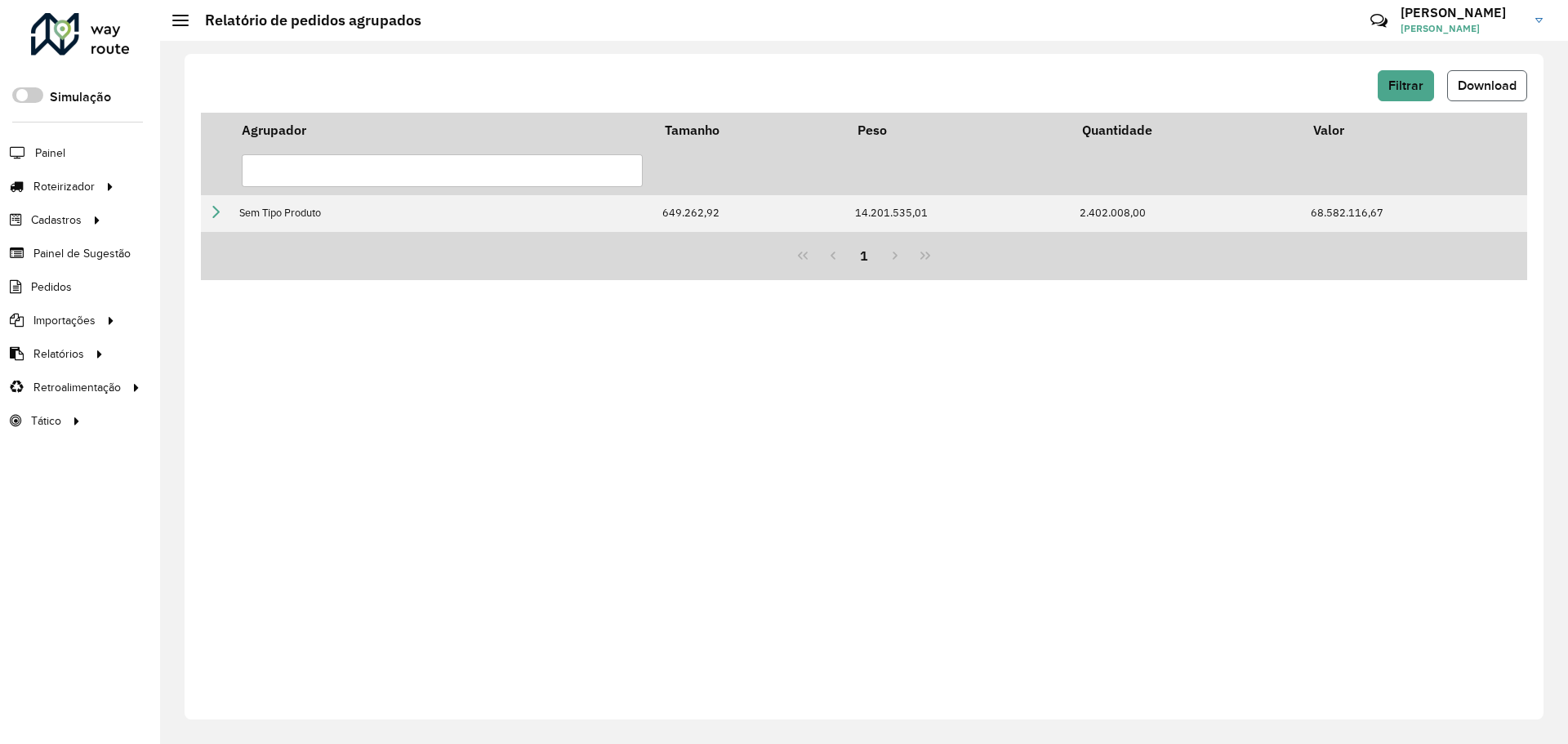
click at [1456, 81] on button "Download" at bounding box center [1487, 85] width 80 height 31
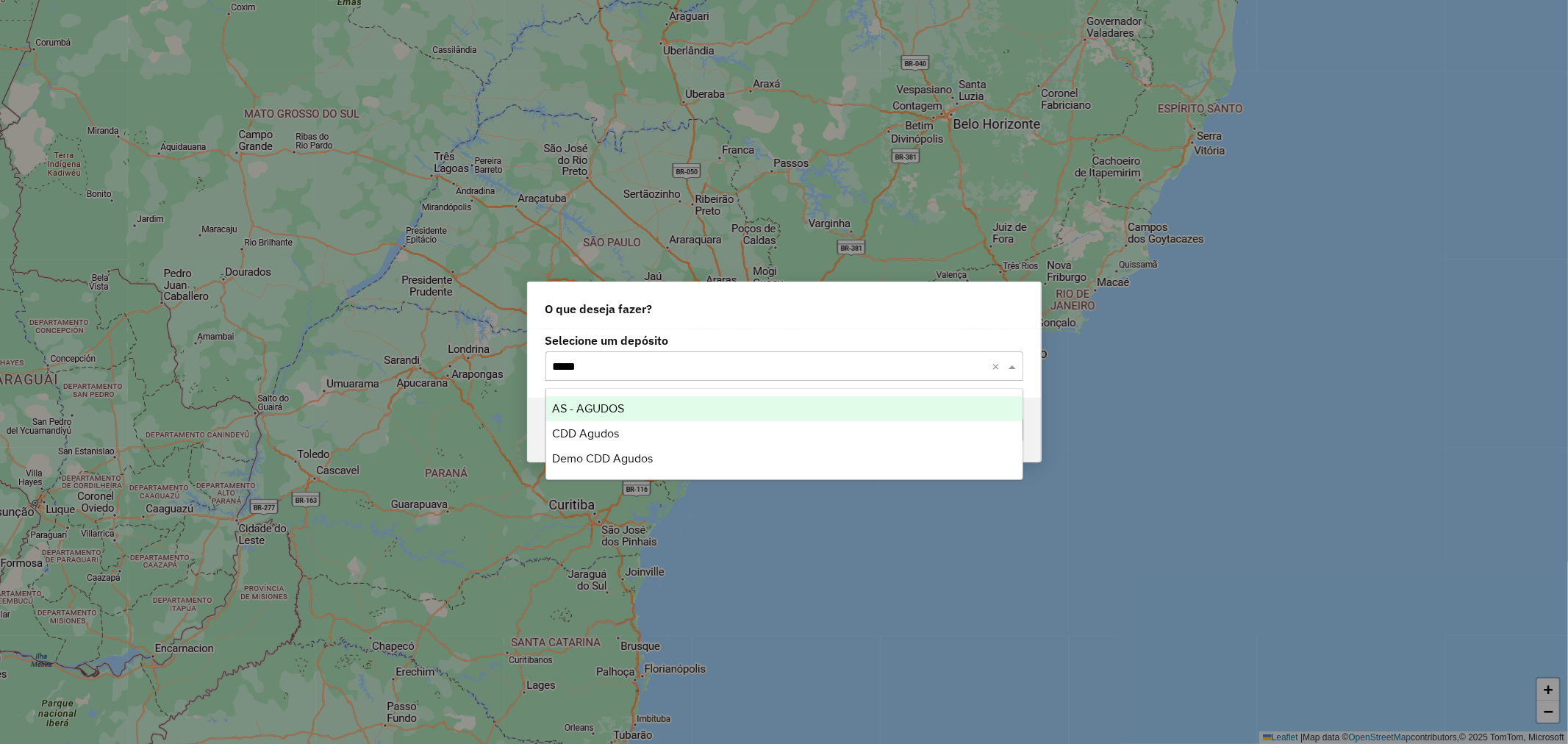
type input "******"
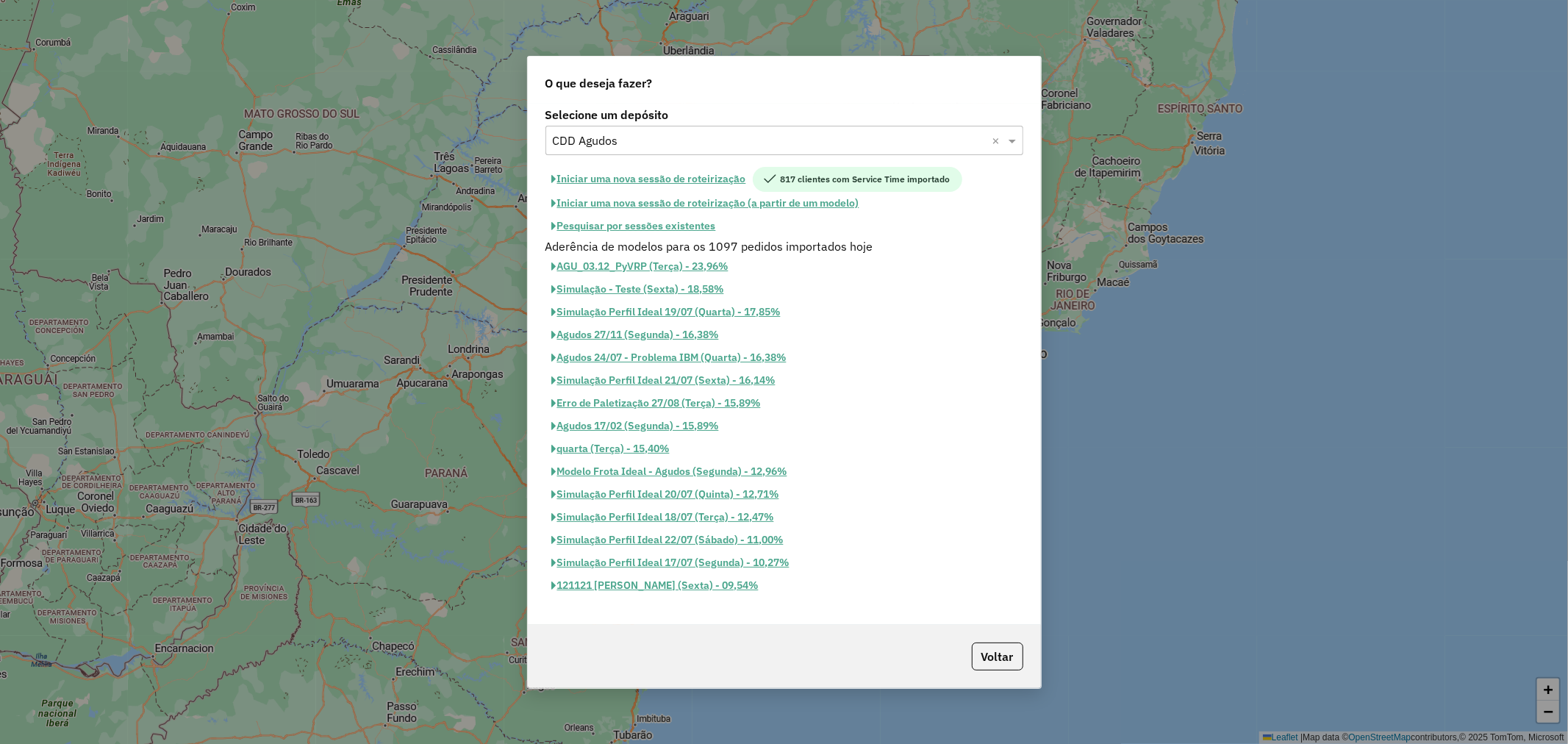
click at [650, 216] on button "Pesquisar por sessões existentes" at bounding box center [634, 226] width 177 height 23
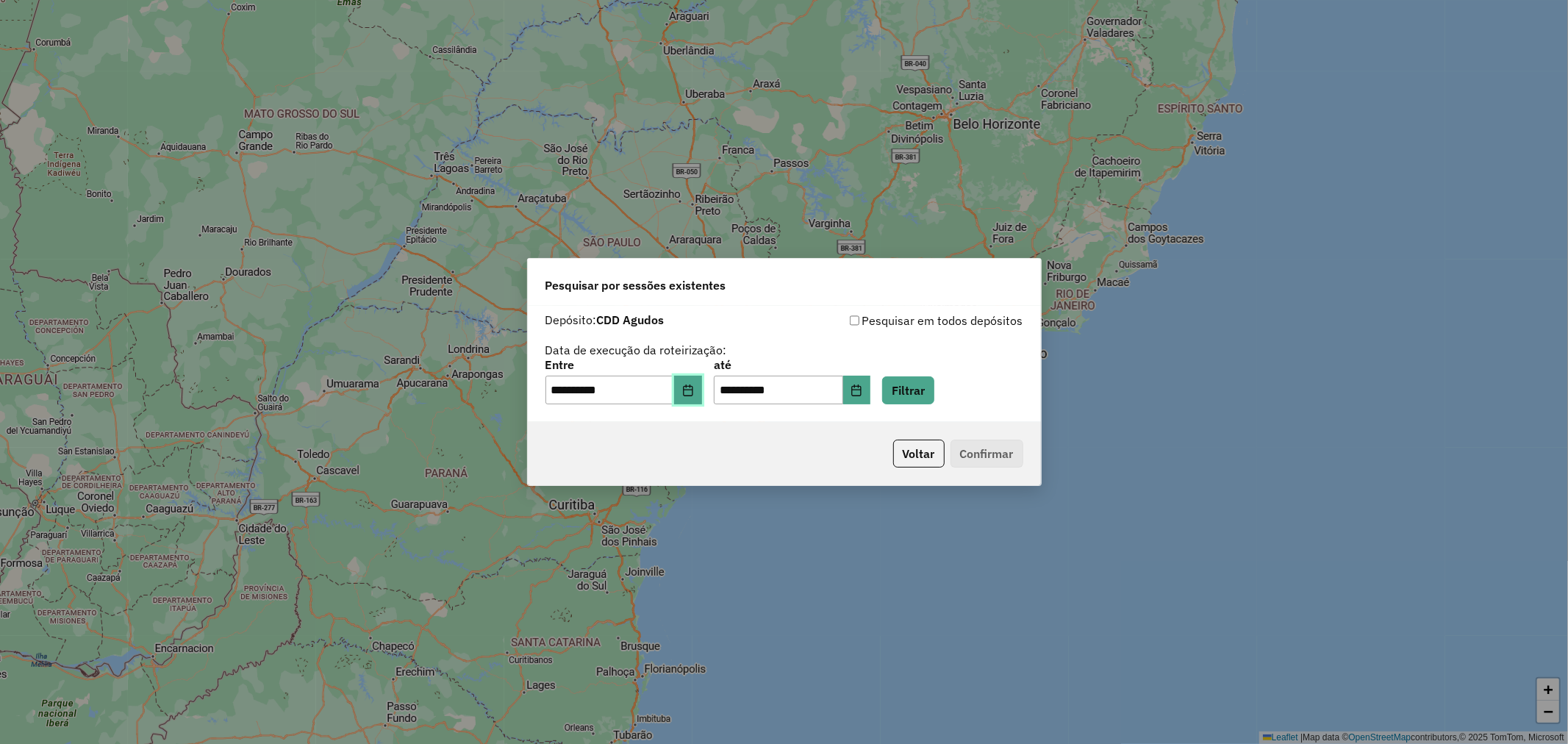
click at [692, 387] on icon "Choose Date" at bounding box center [688, 390] width 11 height 11
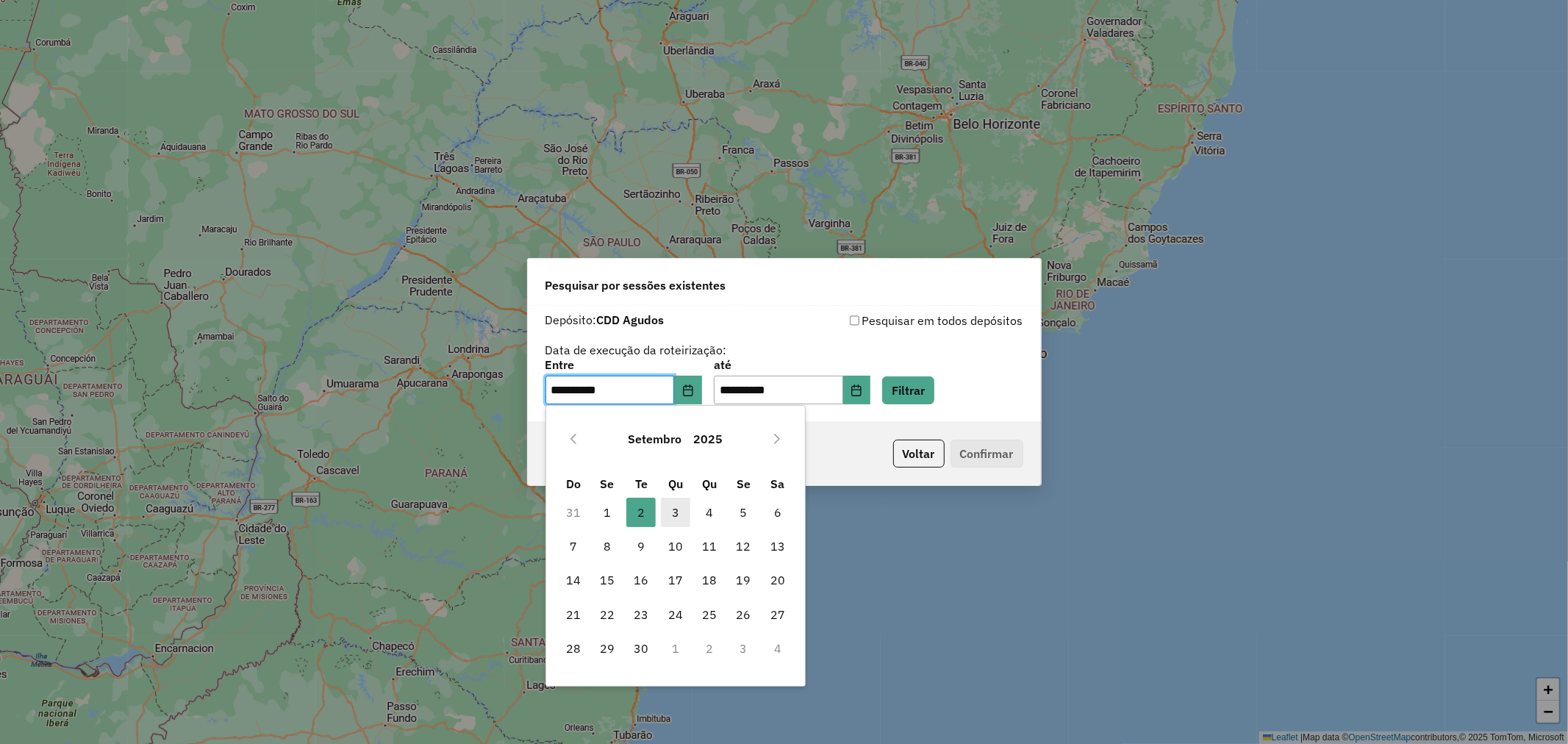
click at [680, 518] on span "3" at bounding box center [676, 513] width 29 height 29
type input "**********"
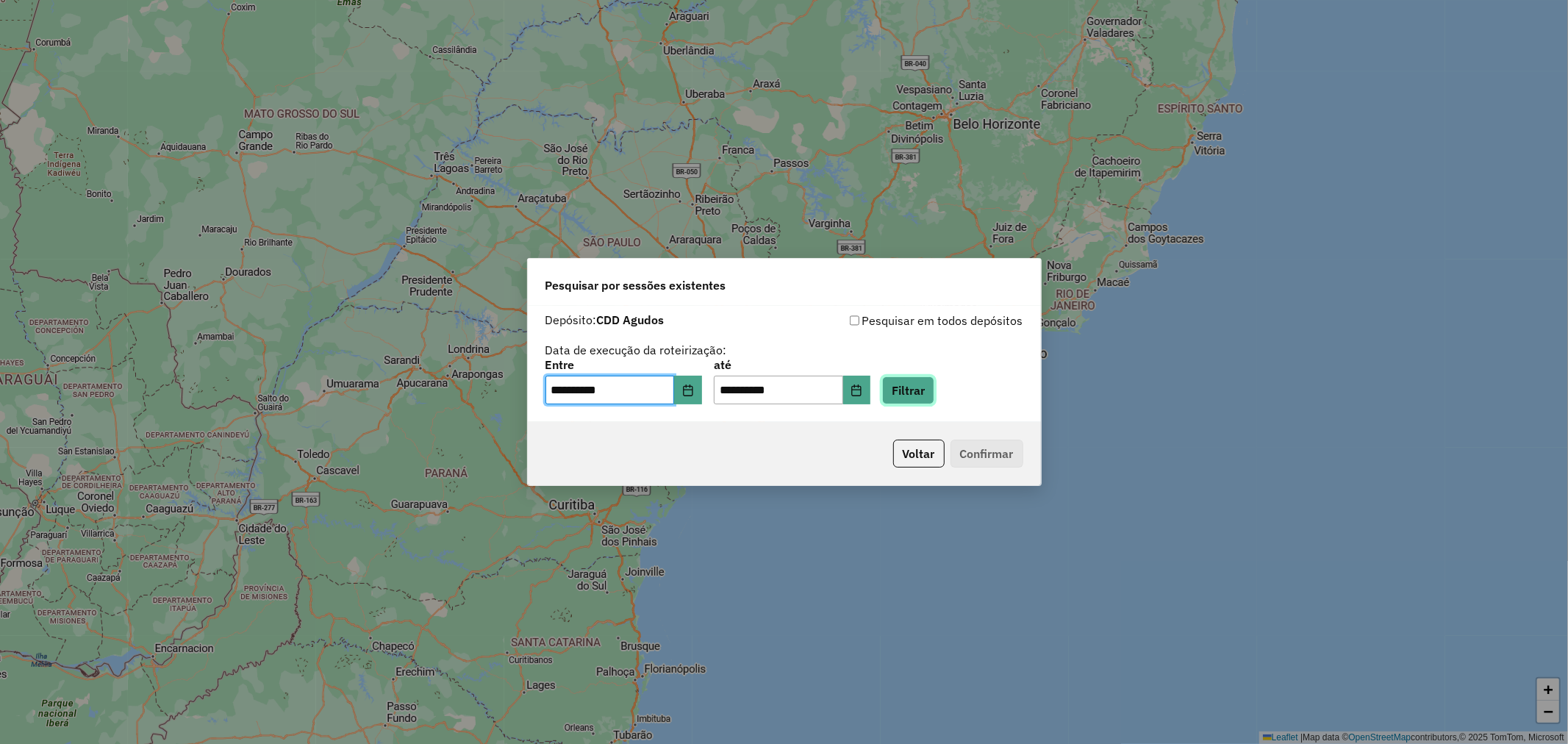
click at [934, 400] on button "Filtrar" at bounding box center [908, 391] width 52 height 28
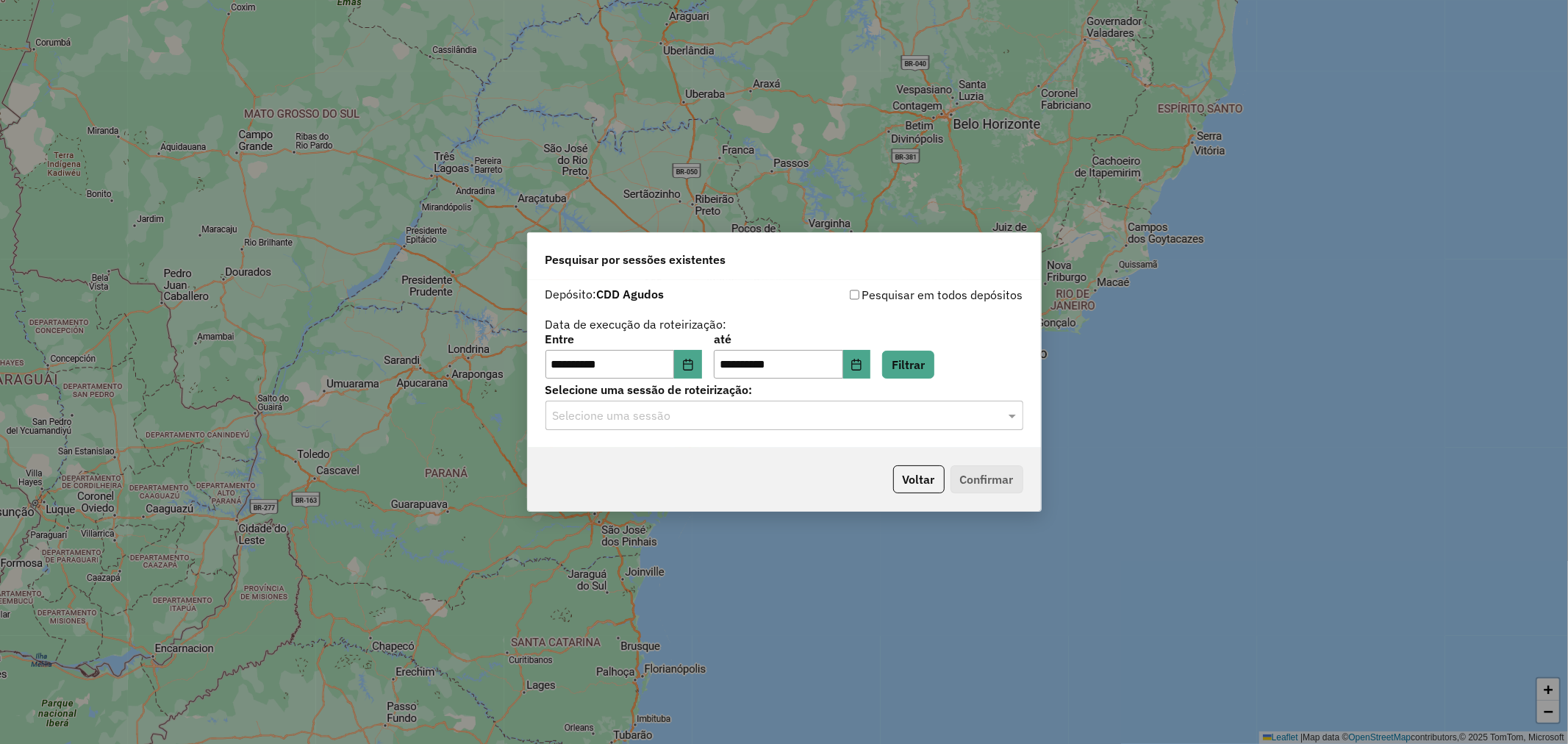
click at [754, 416] on input "text" at bounding box center [769, 416] width 434 height 18
click at [737, 455] on div "1258287 - 03/09/2025 18:15" at bounding box center [784, 459] width 477 height 25
click at [972, 479] on button "Confirmar" at bounding box center [987, 479] width 73 height 28
click at [1001, 484] on button "Confirmar" at bounding box center [987, 479] width 73 height 28
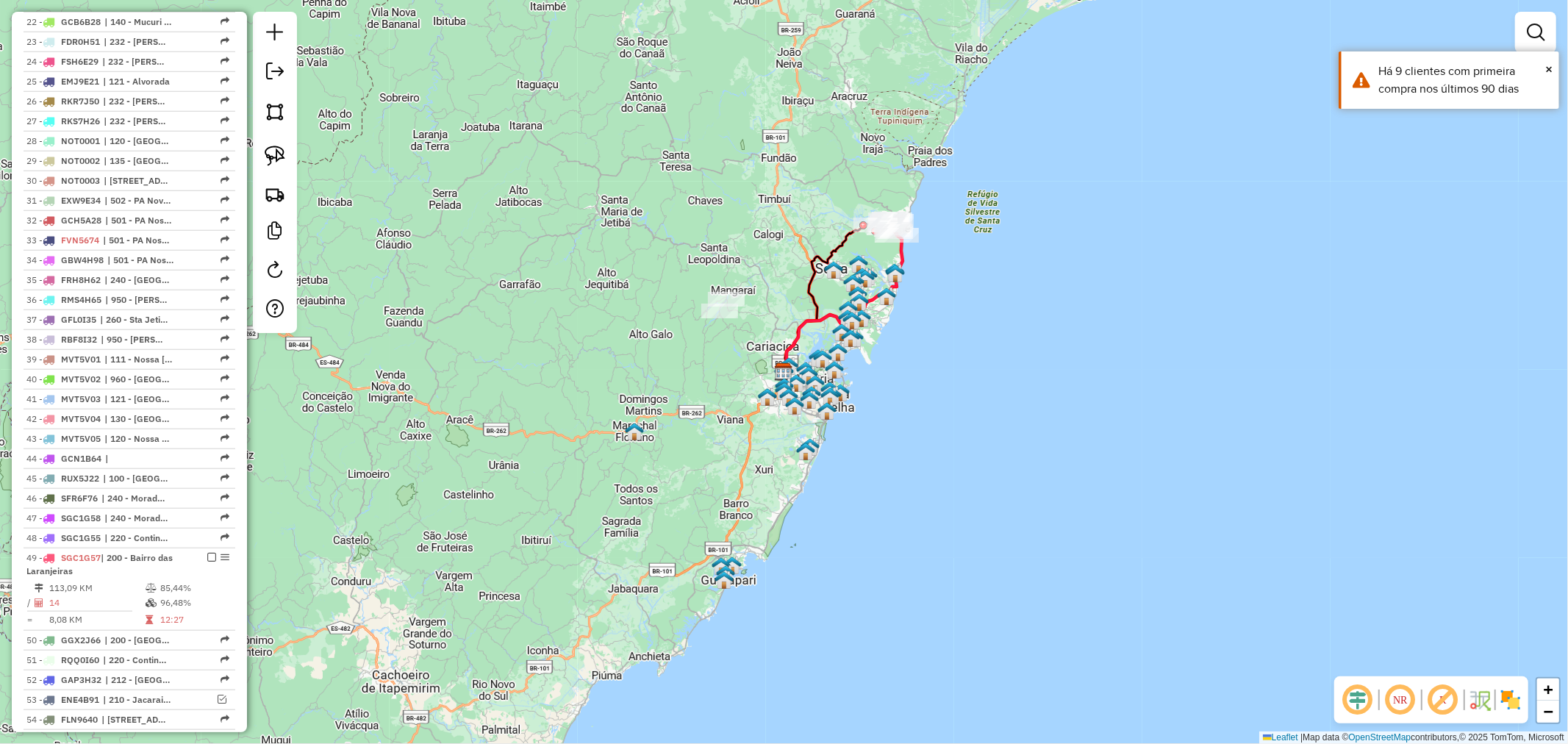
scroll to position [1471, 0]
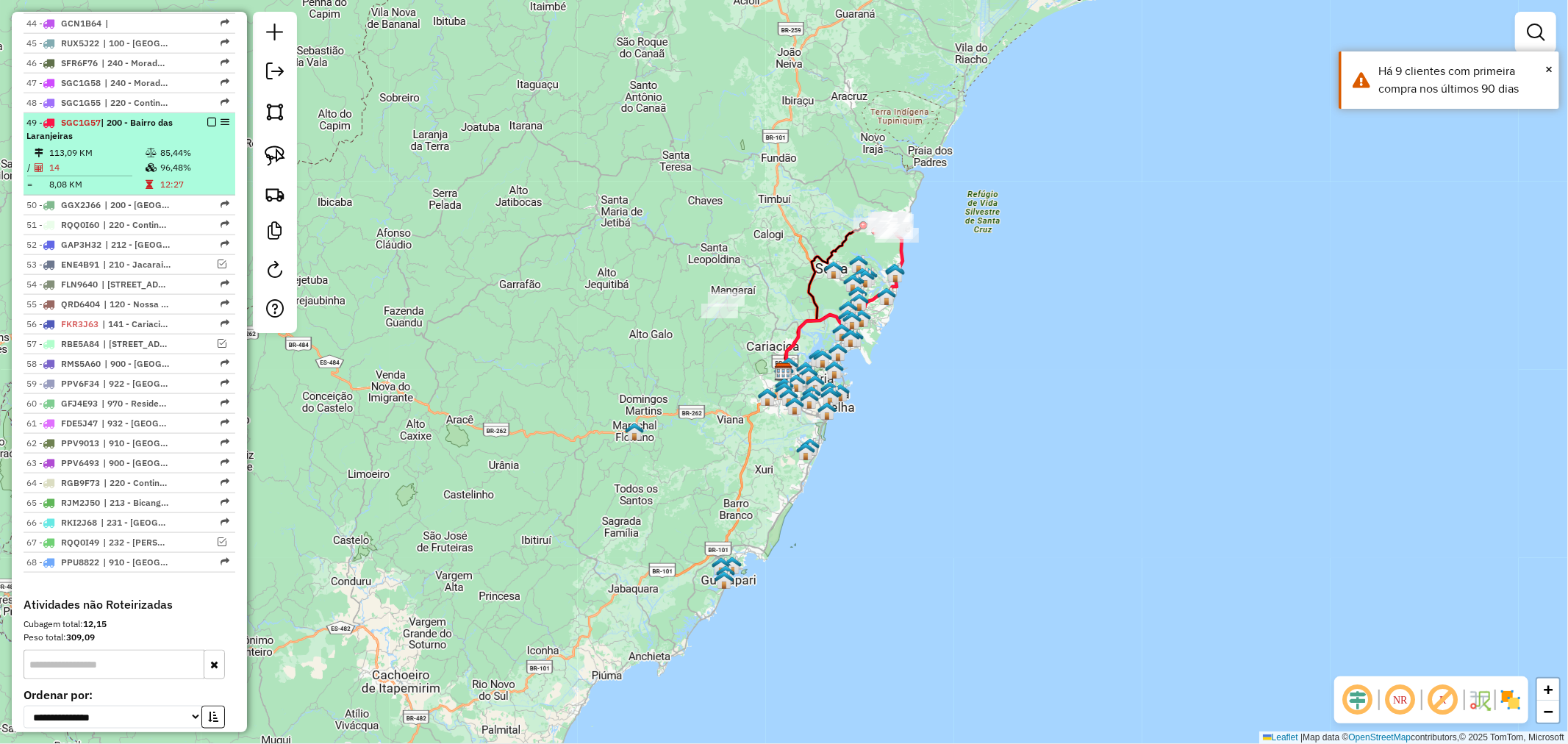
click at [92, 160] on td "113,09 KM" at bounding box center [96, 153] width 96 height 15
select select "**********"
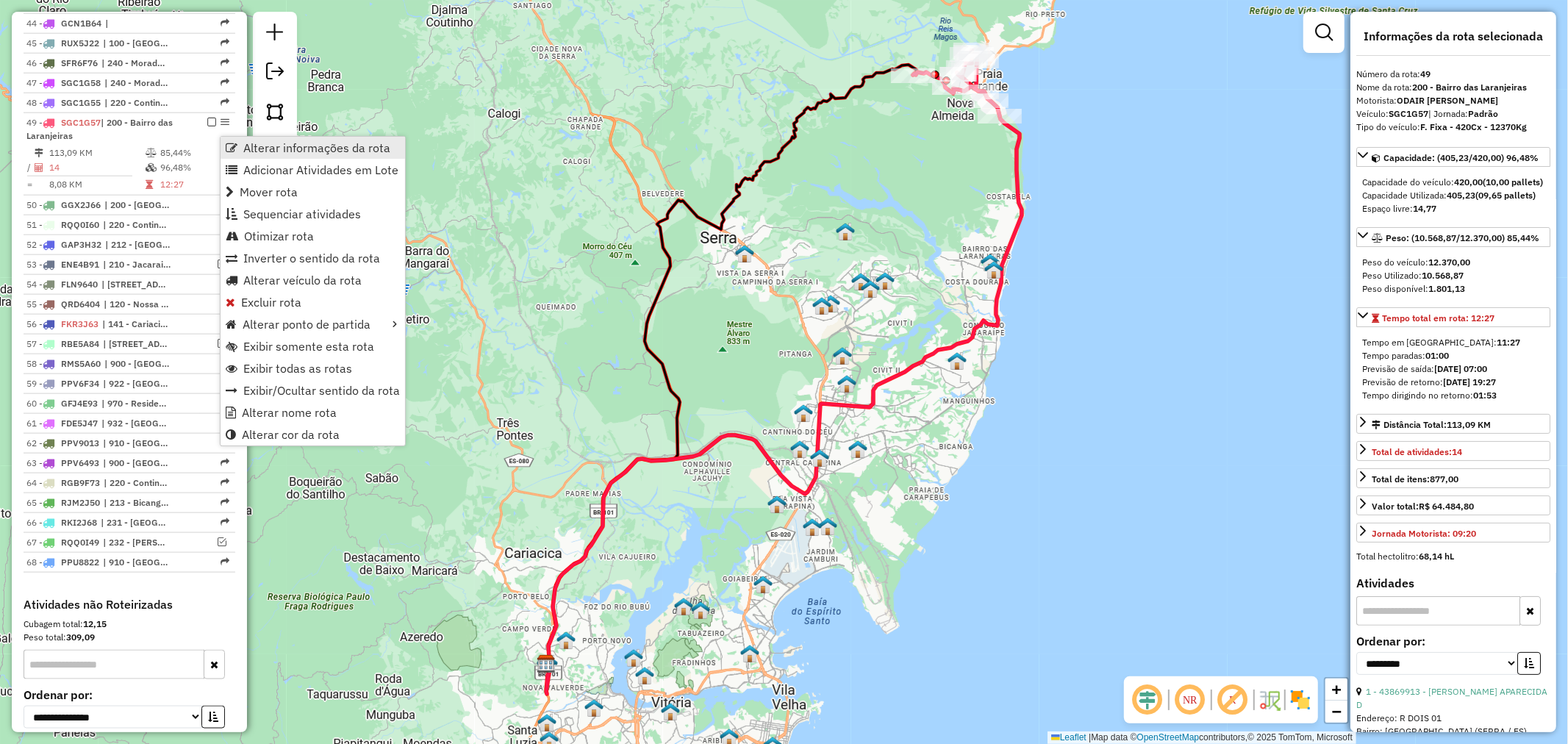
click at [258, 151] on span "Alterar informações da rota" at bounding box center [317, 148] width 147 height 11
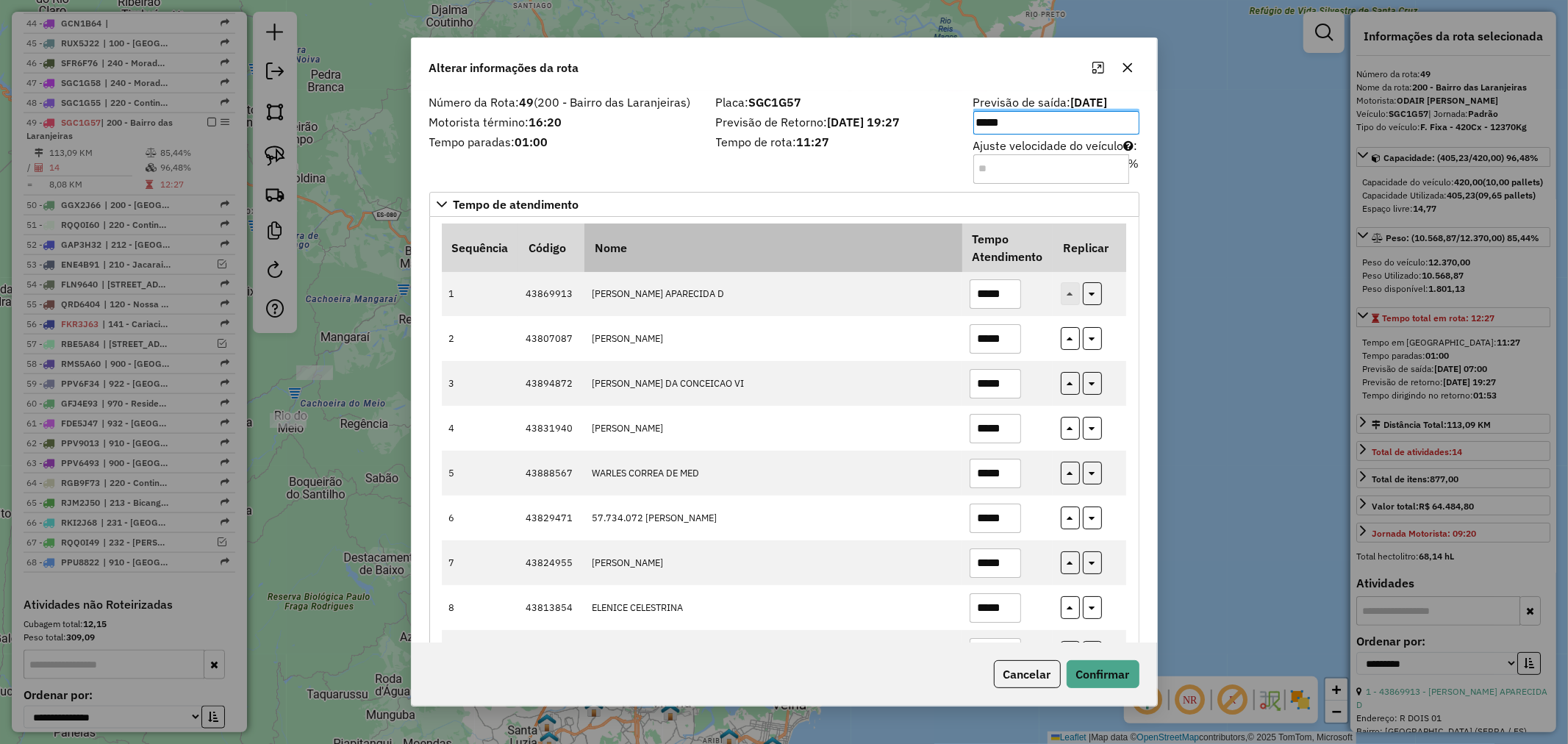
click at [799, 234] on th "Nome" at bounding box center [773, 247] width 378 height 48
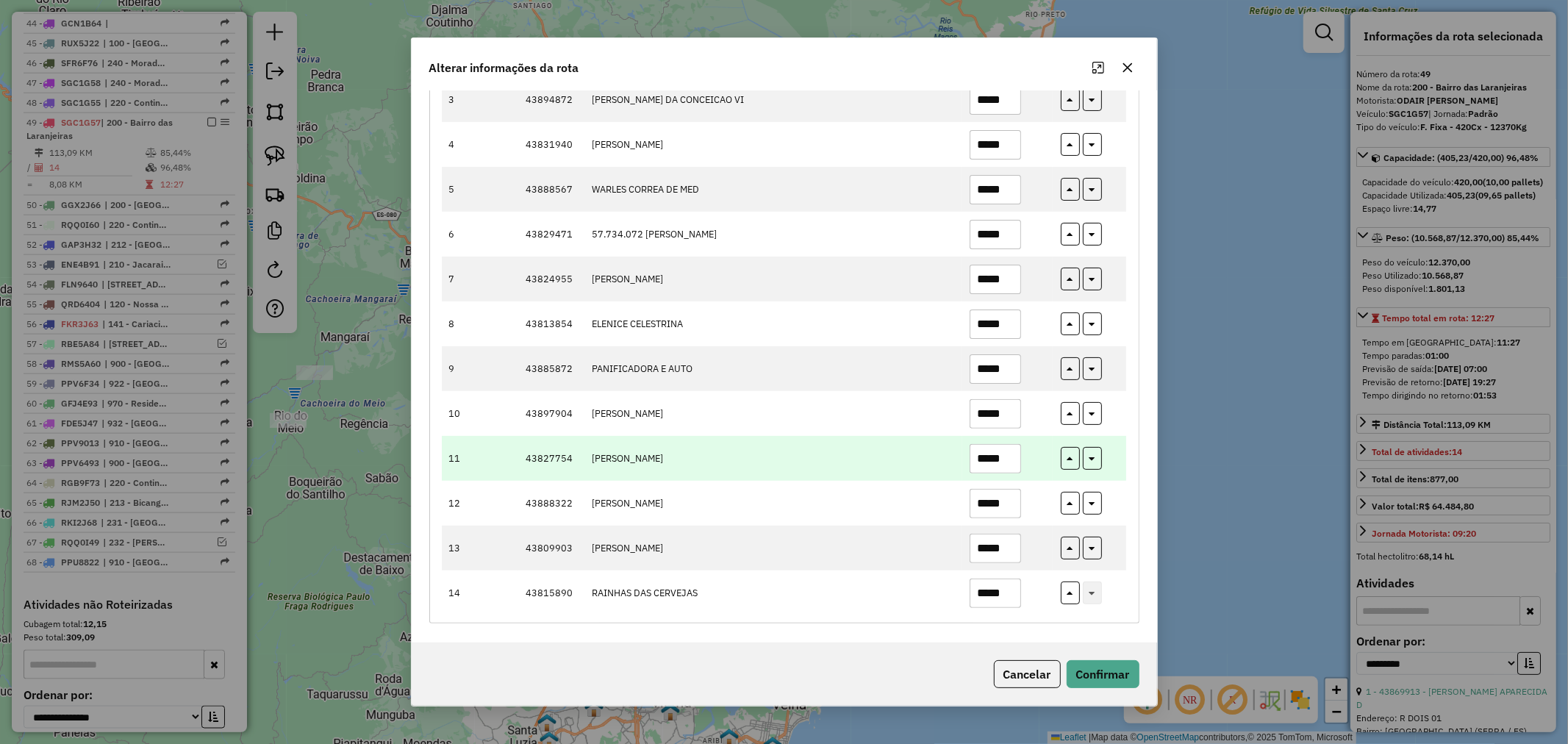
scroll to position [0, 0]
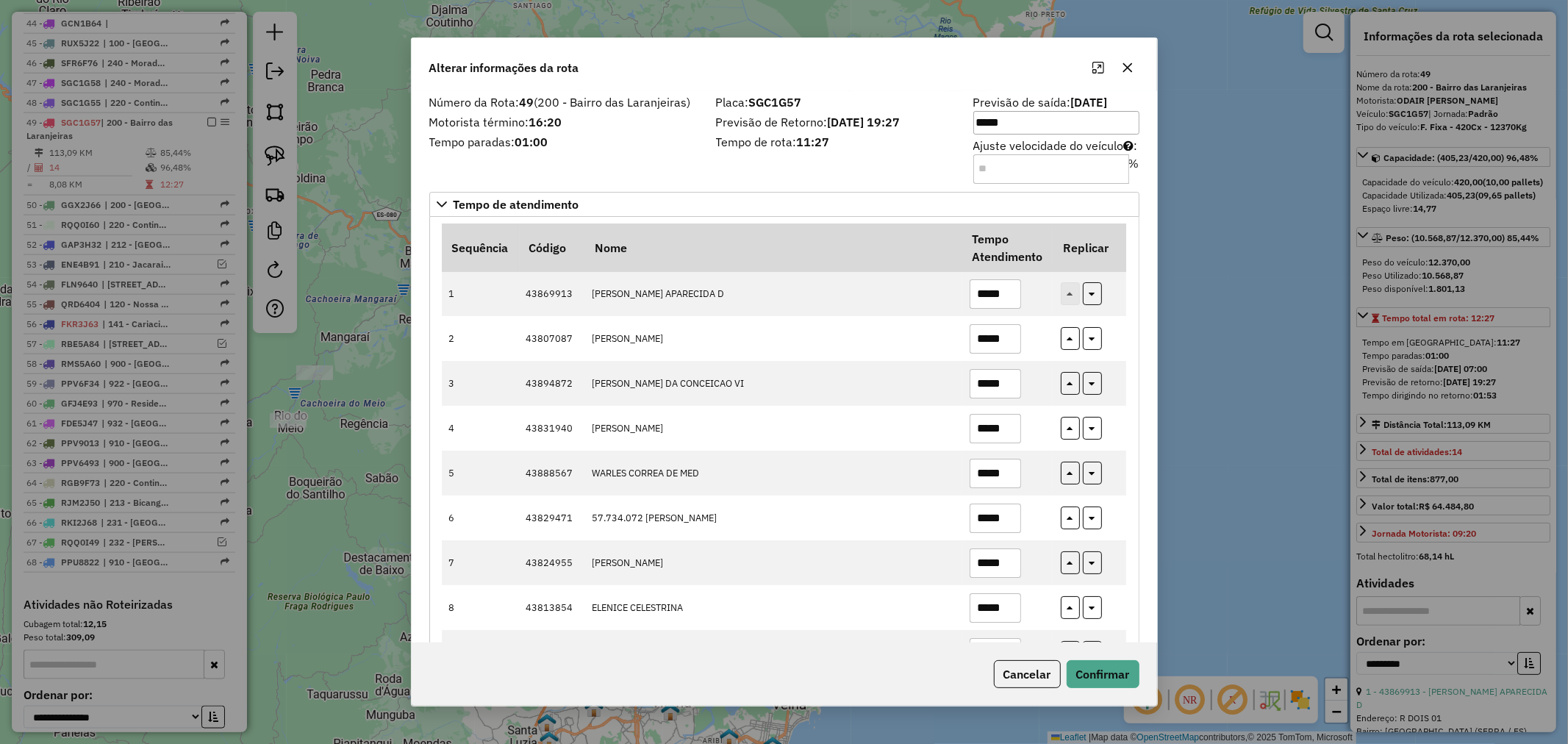
click at [1055, 179] on input "Ajuste velocidade do veículo : %" at bounding box center [1051, 169] width 156 height 29
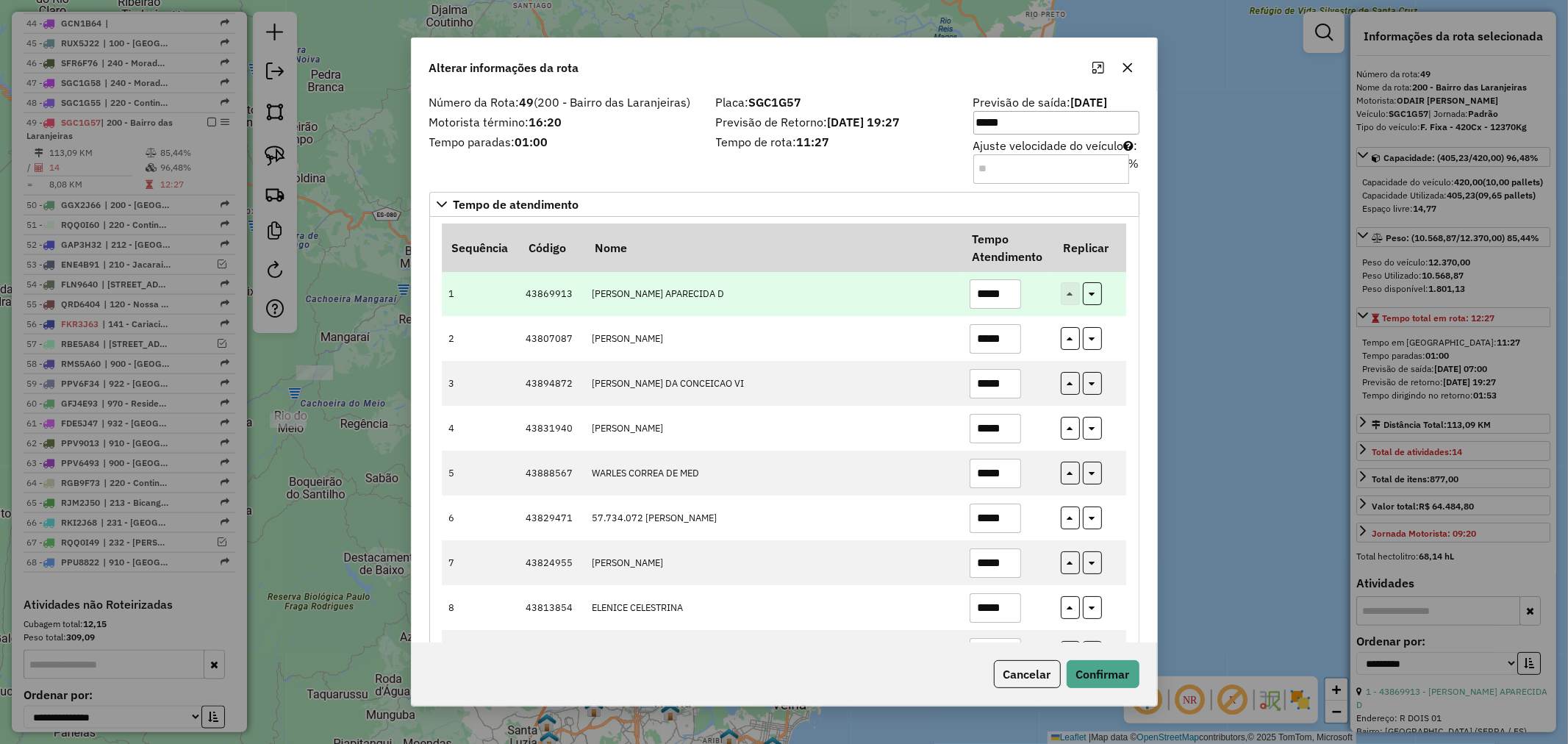
type input "**"
click at [983, 289] on input "*****" at bounding box center [995, 294] width 52 height 29
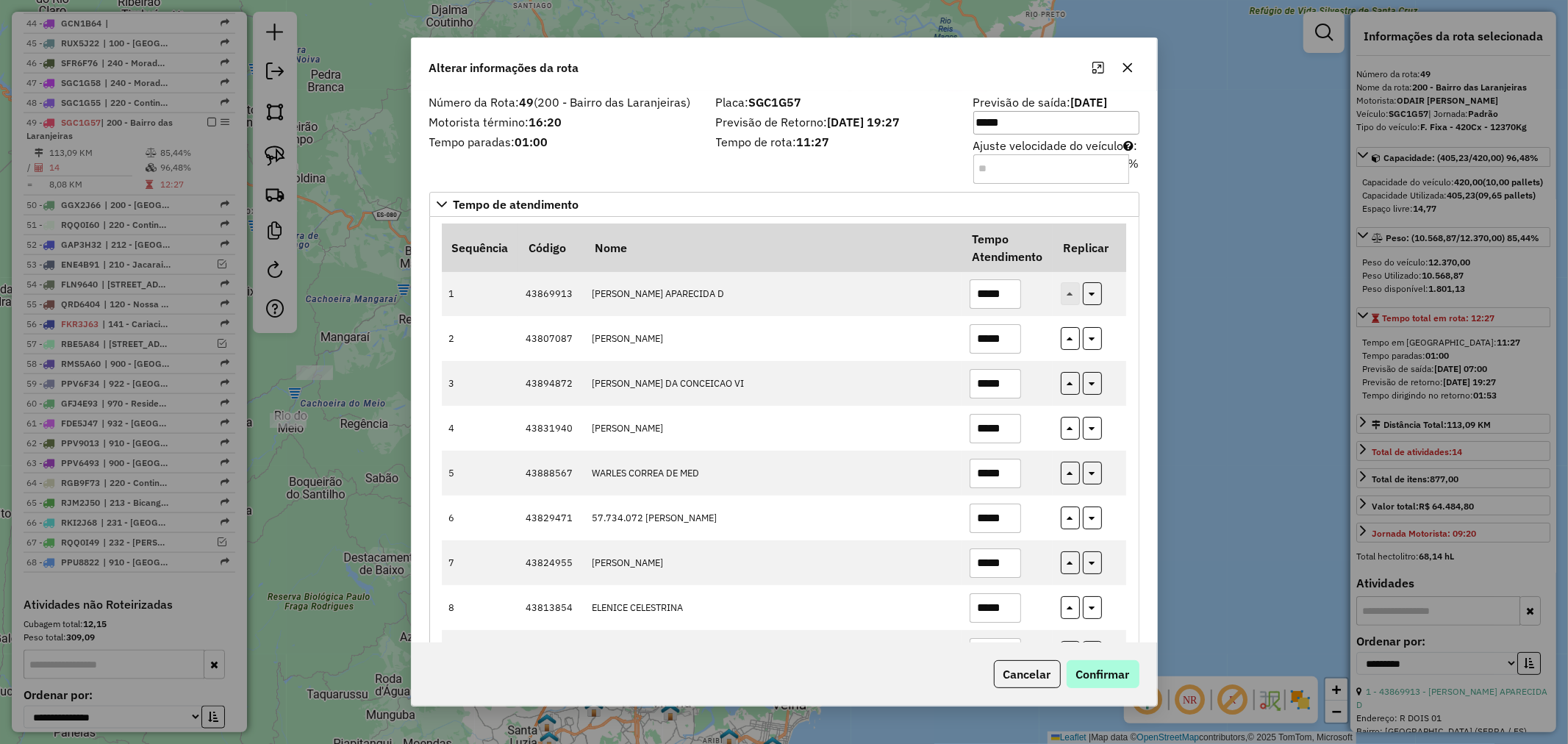
type input "*****"
click at [1122, 672] on button "Confirmar" at bounding box center [1103, 675] width 73 height 28
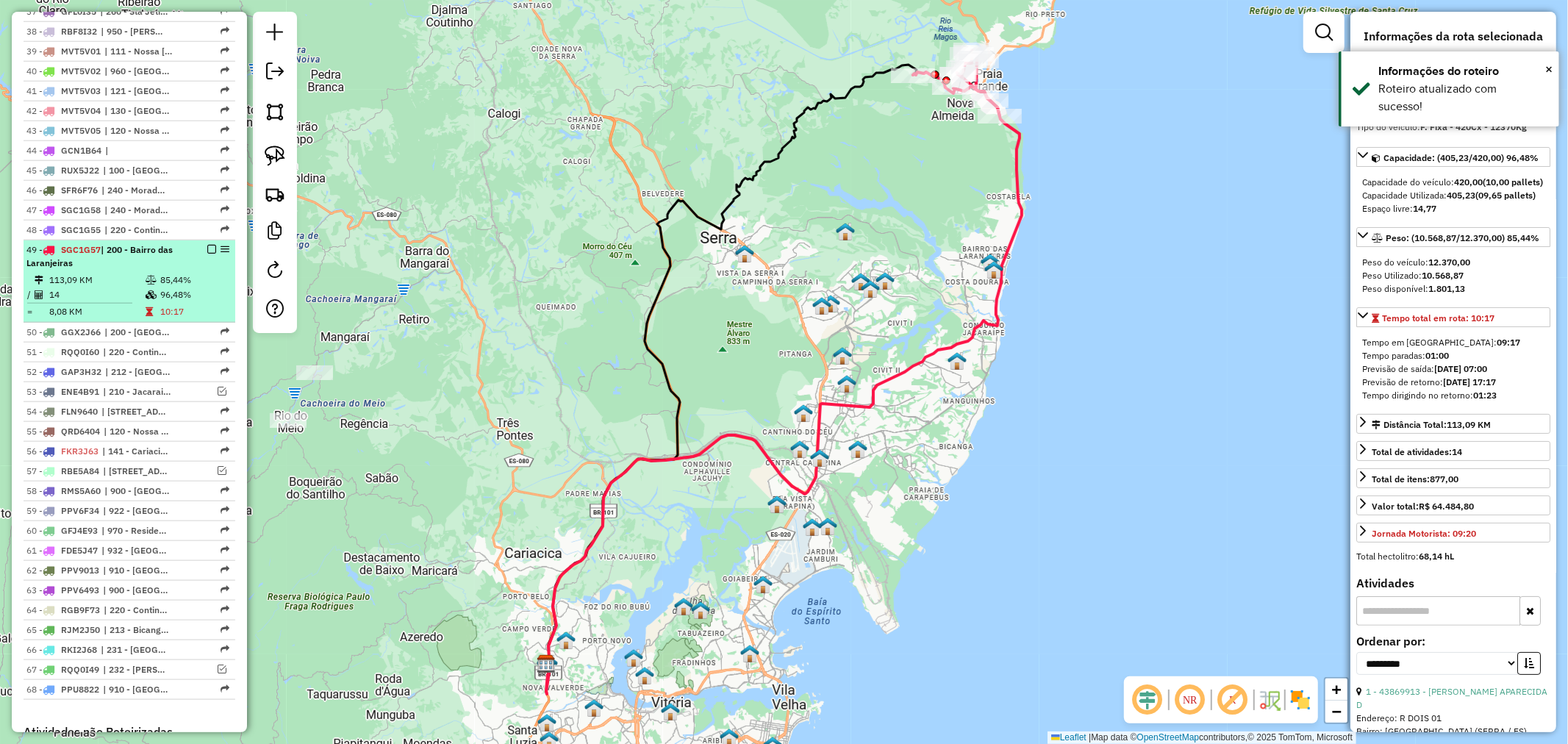
scroll to position [1342, 0]
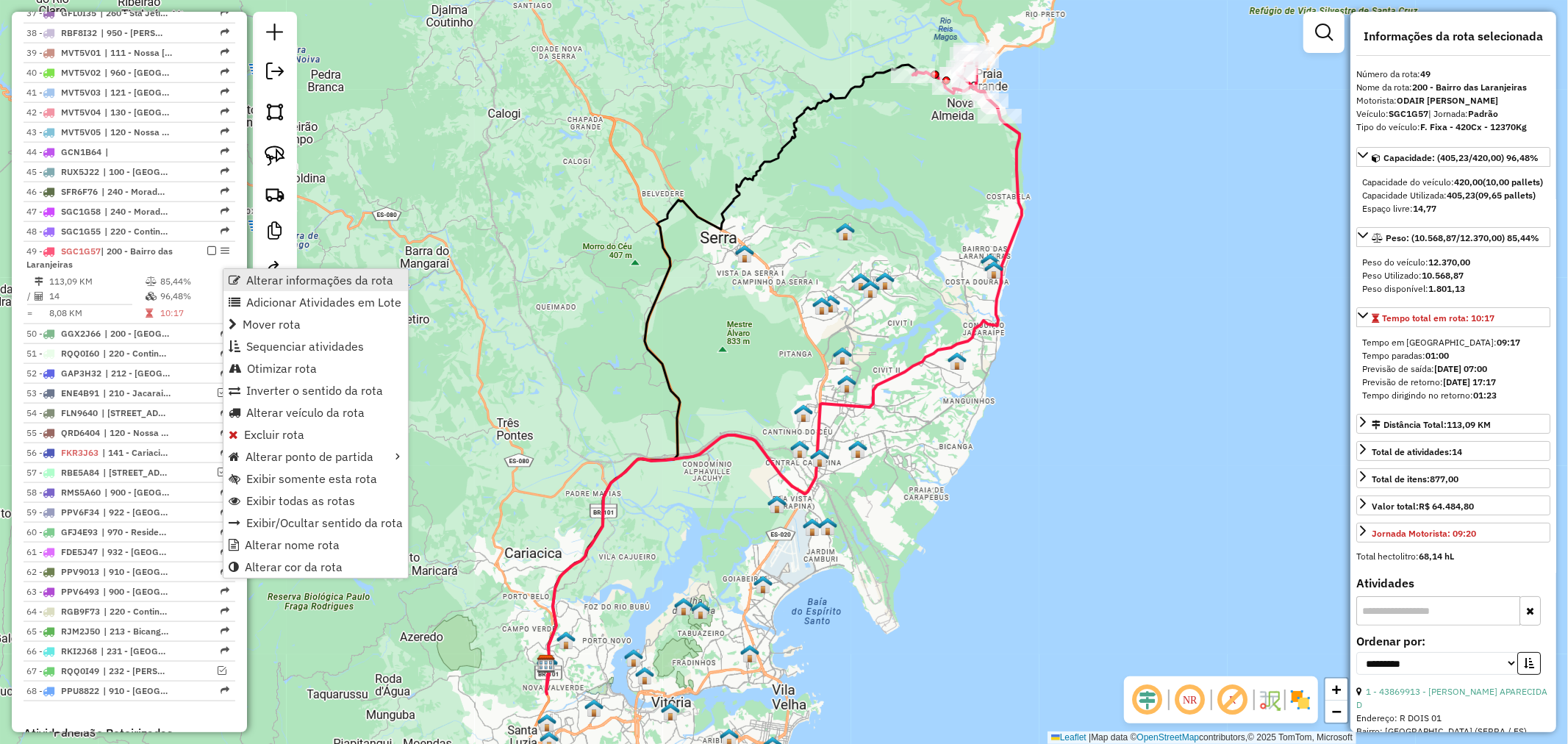
click at [237, 274] on span "Alterar informações da rota" at bounding box center [235, 280] width 11 height 11
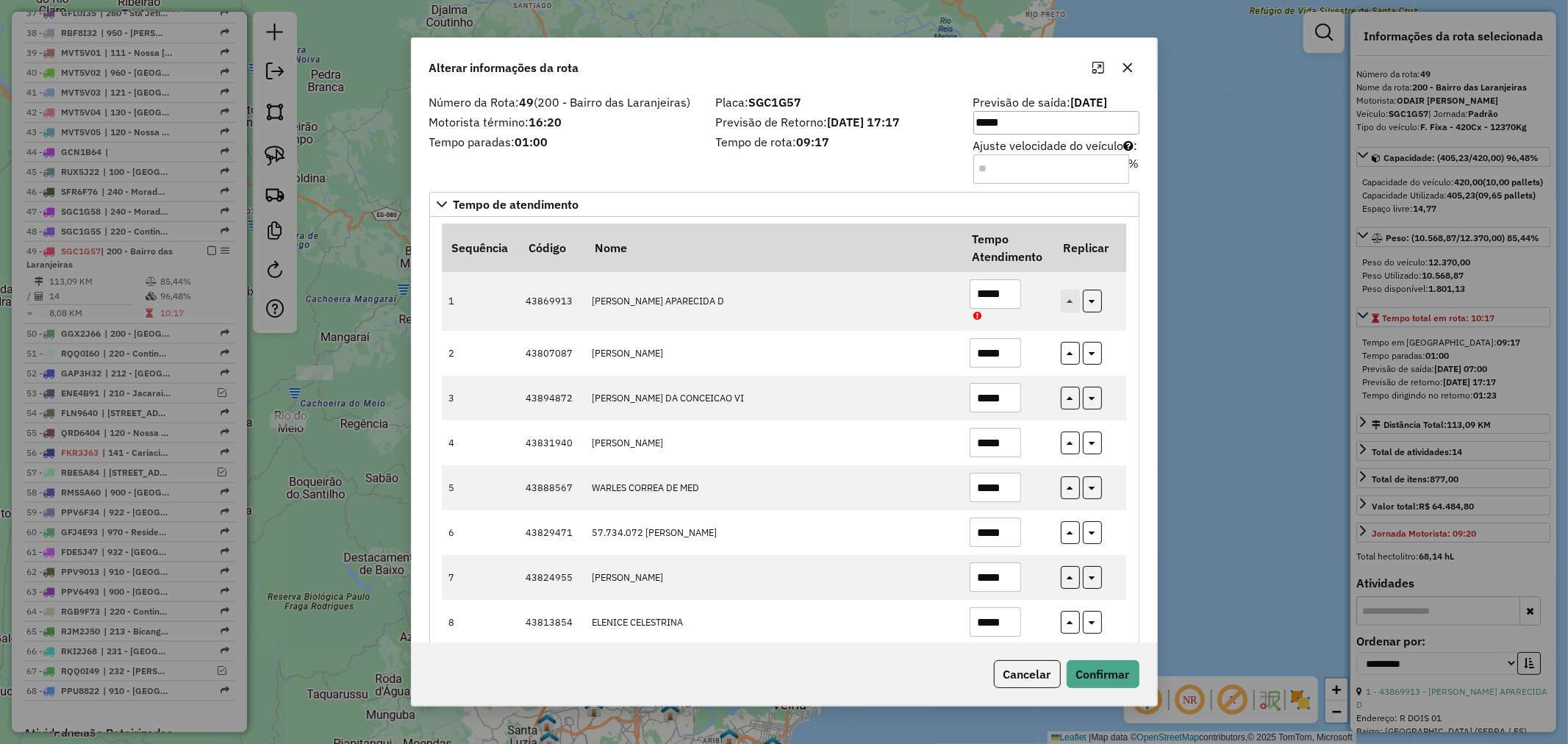
click at [982, 168] on input "**" at bounding box center [1051, 169] width 156 height 29
type input "**"
click at [1108, 661] on button "Confirmar" at bounding box center [1103, 675] width 73 height 28
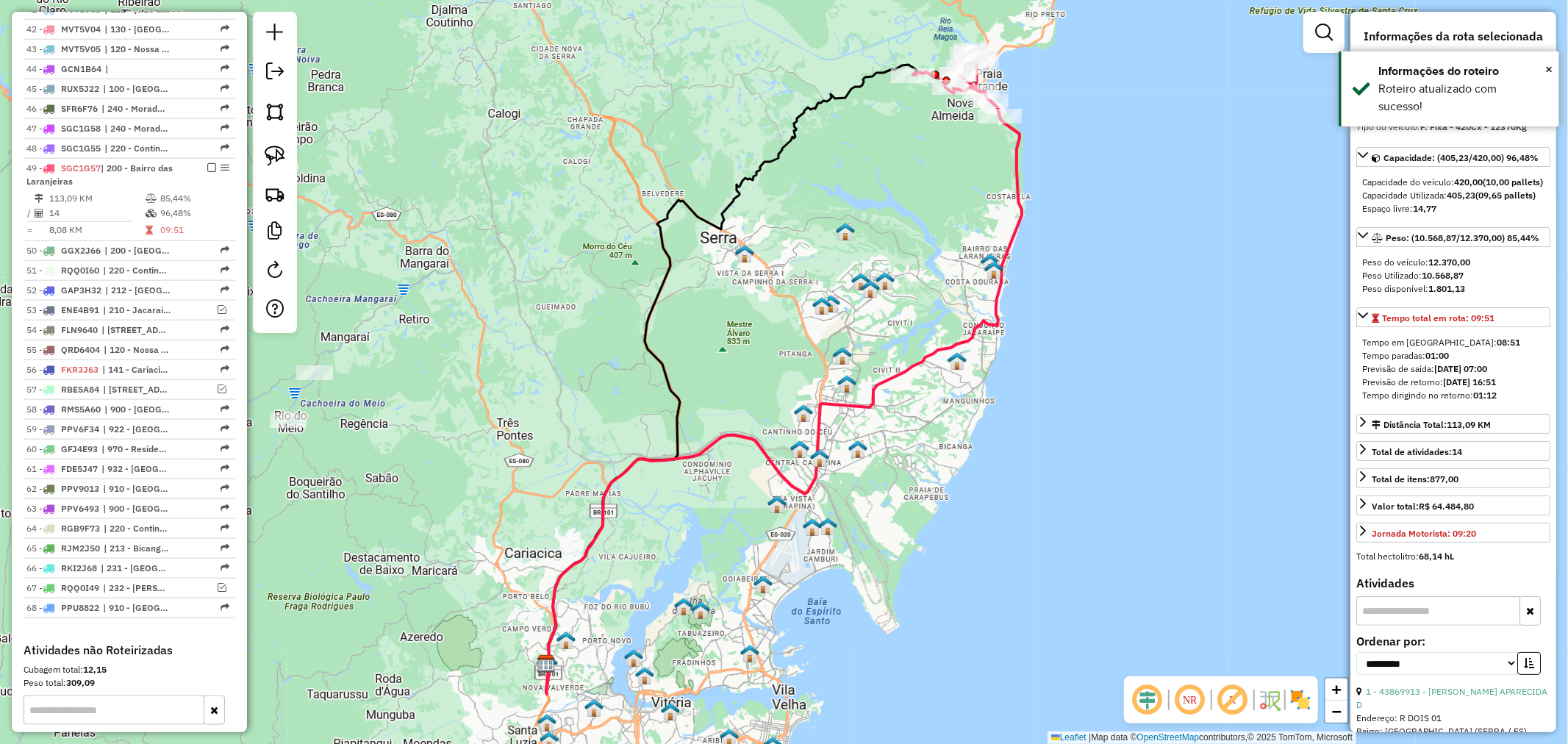
scroll to position [1423, 0]
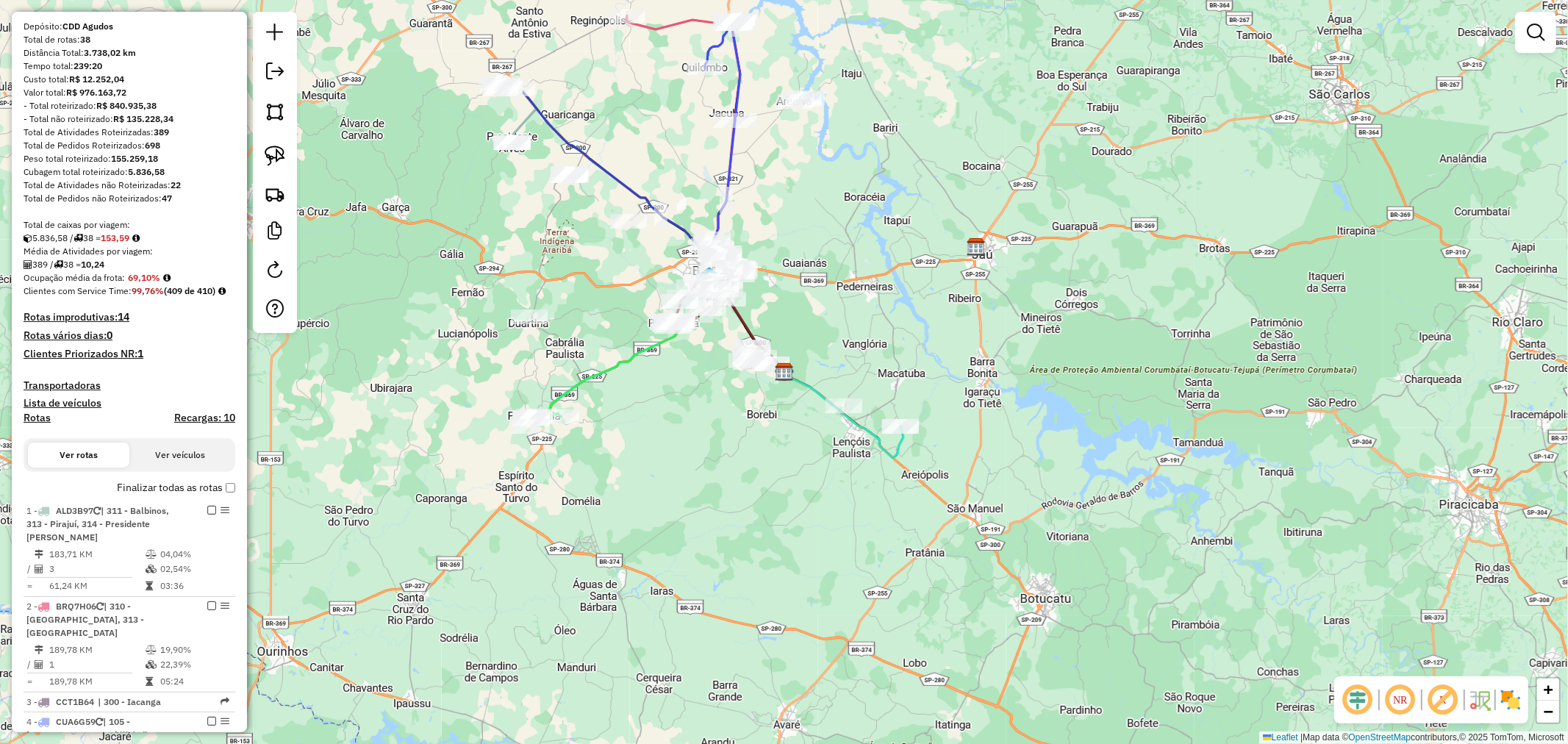
scroll to position [245, 0]
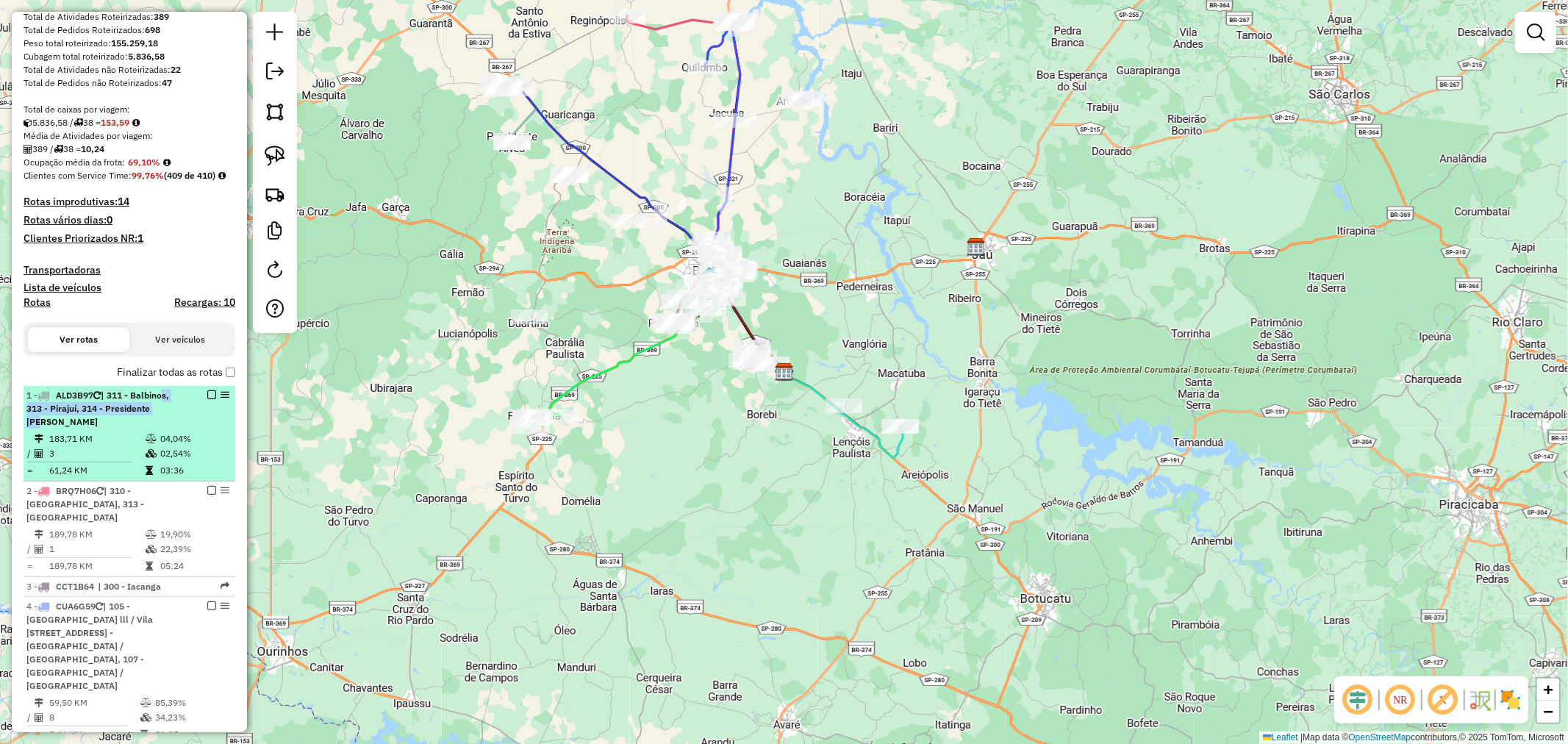
click at [160, 414] on div "1 - ALD3B97 | 311 - Balbinos, 313 - Pirajuí, 314 - Presidente Alves" at bounding box center [104, 409] width 156 height 40
select select "**********"
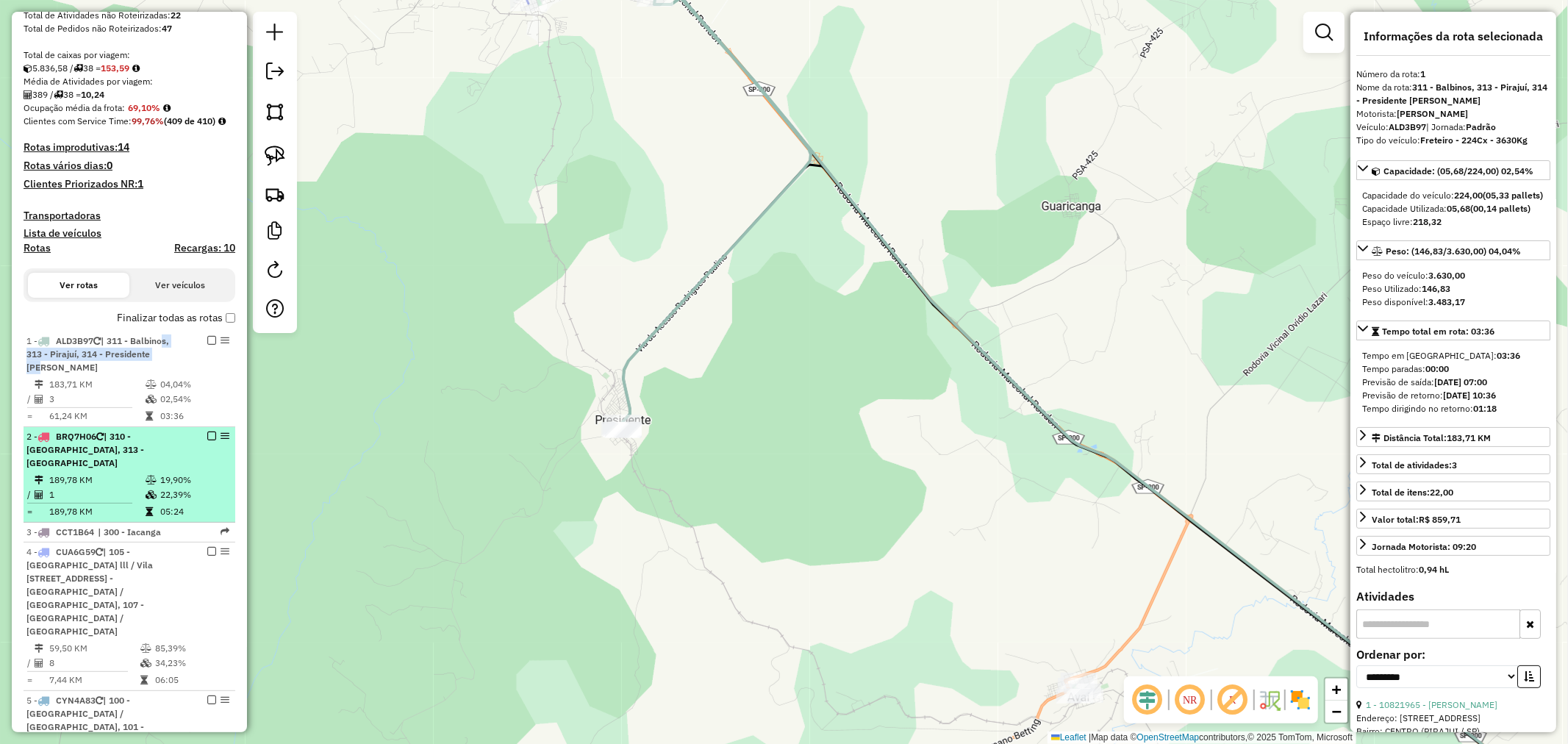
scroll to position [326, 0]
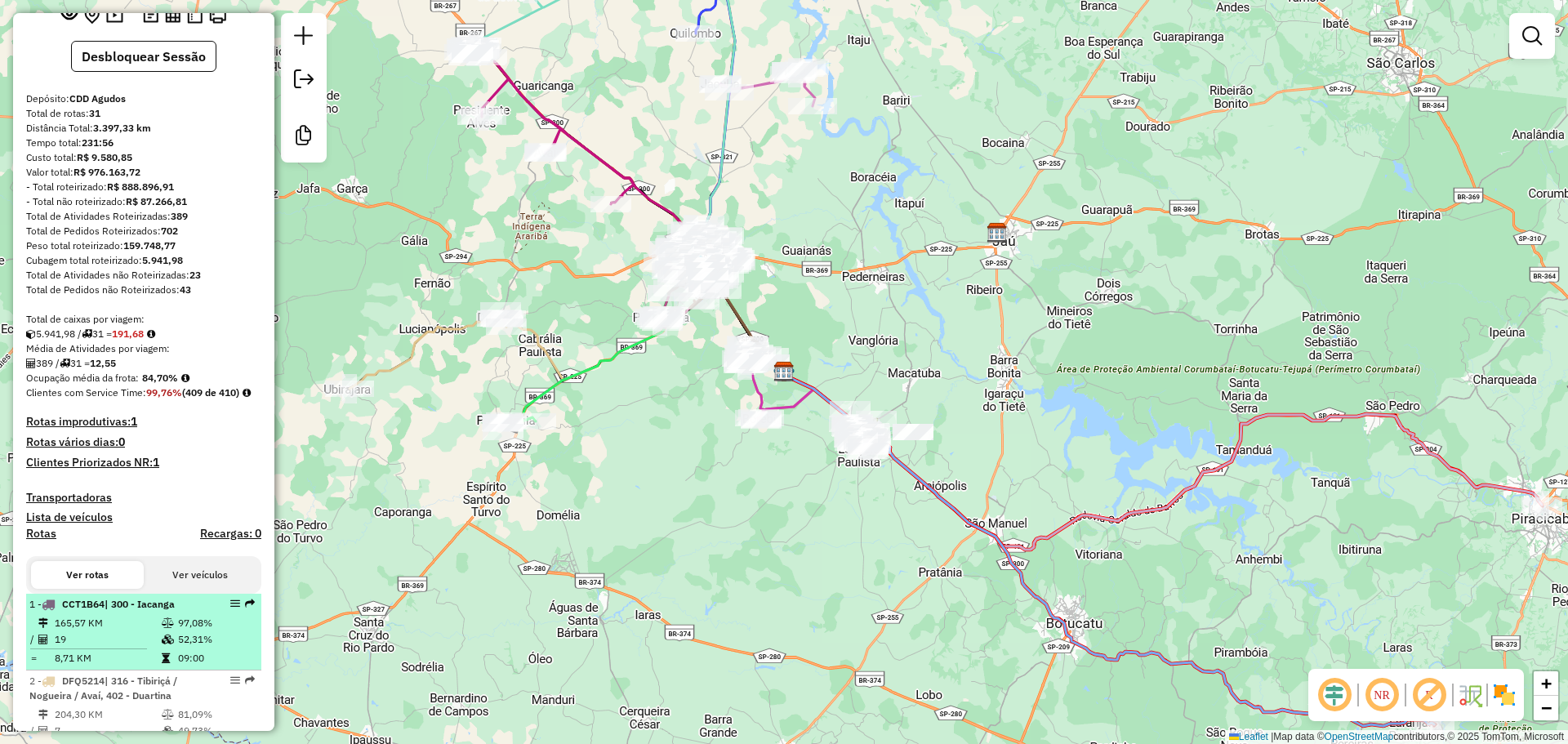
scroll to position [327, 0]
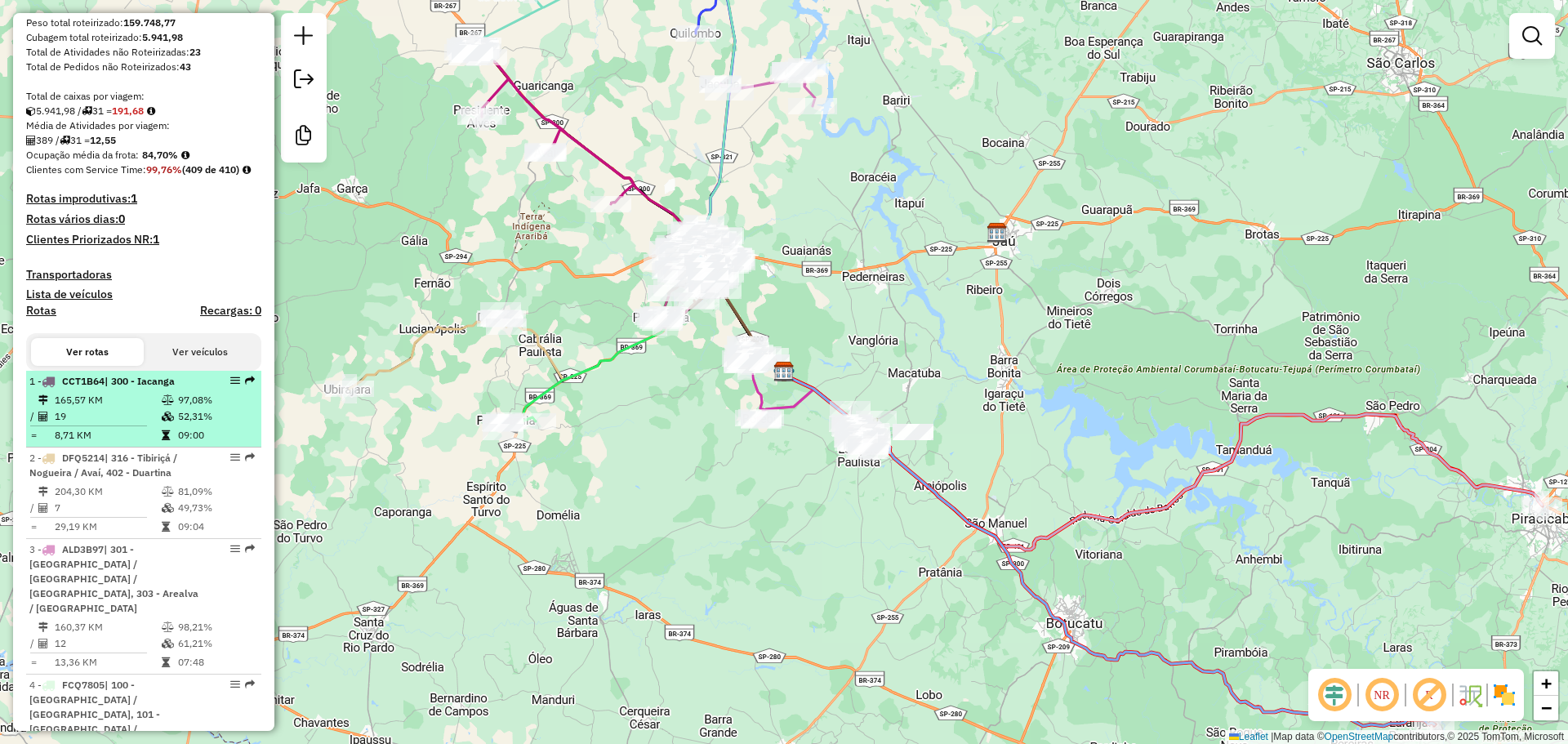
select select "**********"
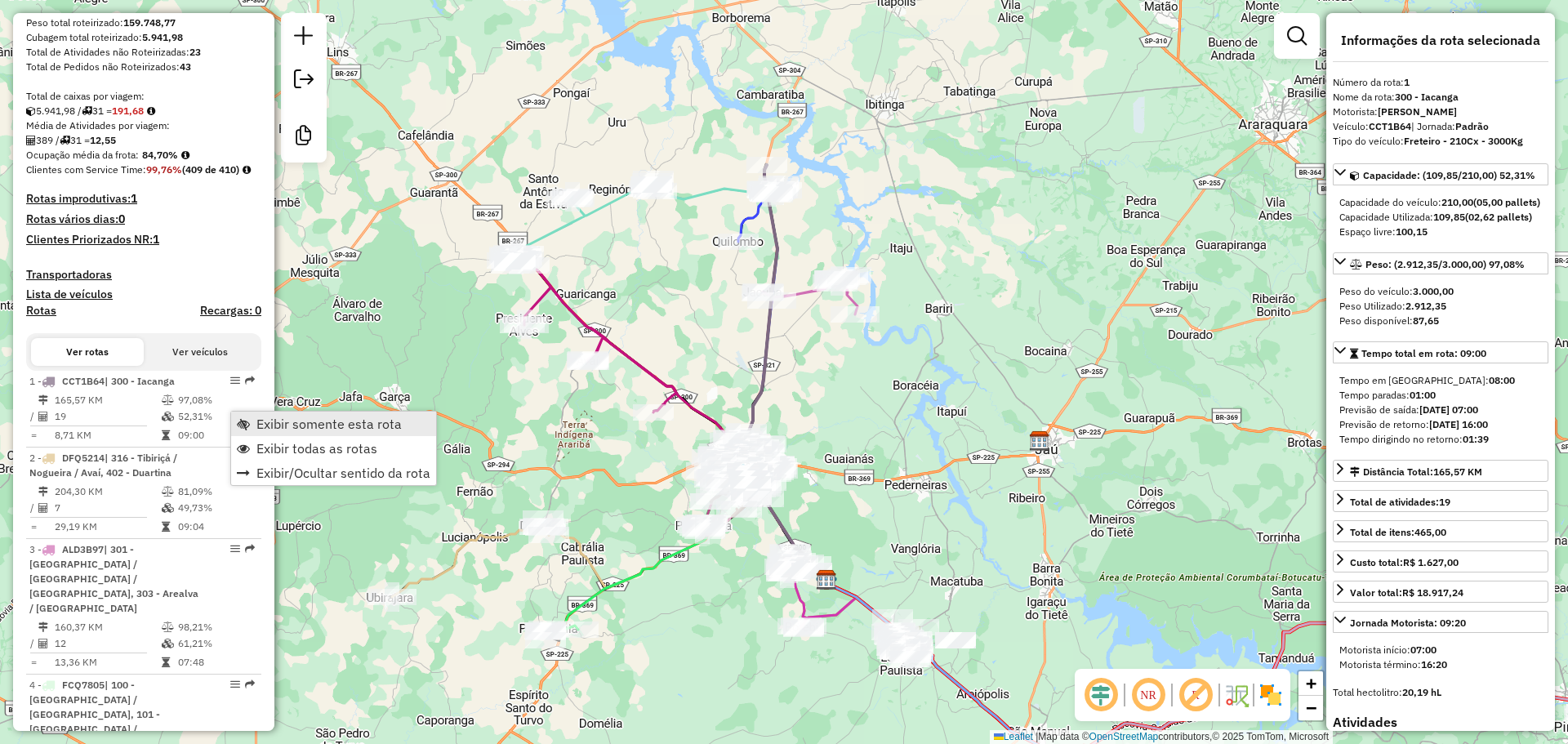
click at [246, 415] on link "Exibir somente esta rota" at bounding box center [334, 423] width 205 height 25
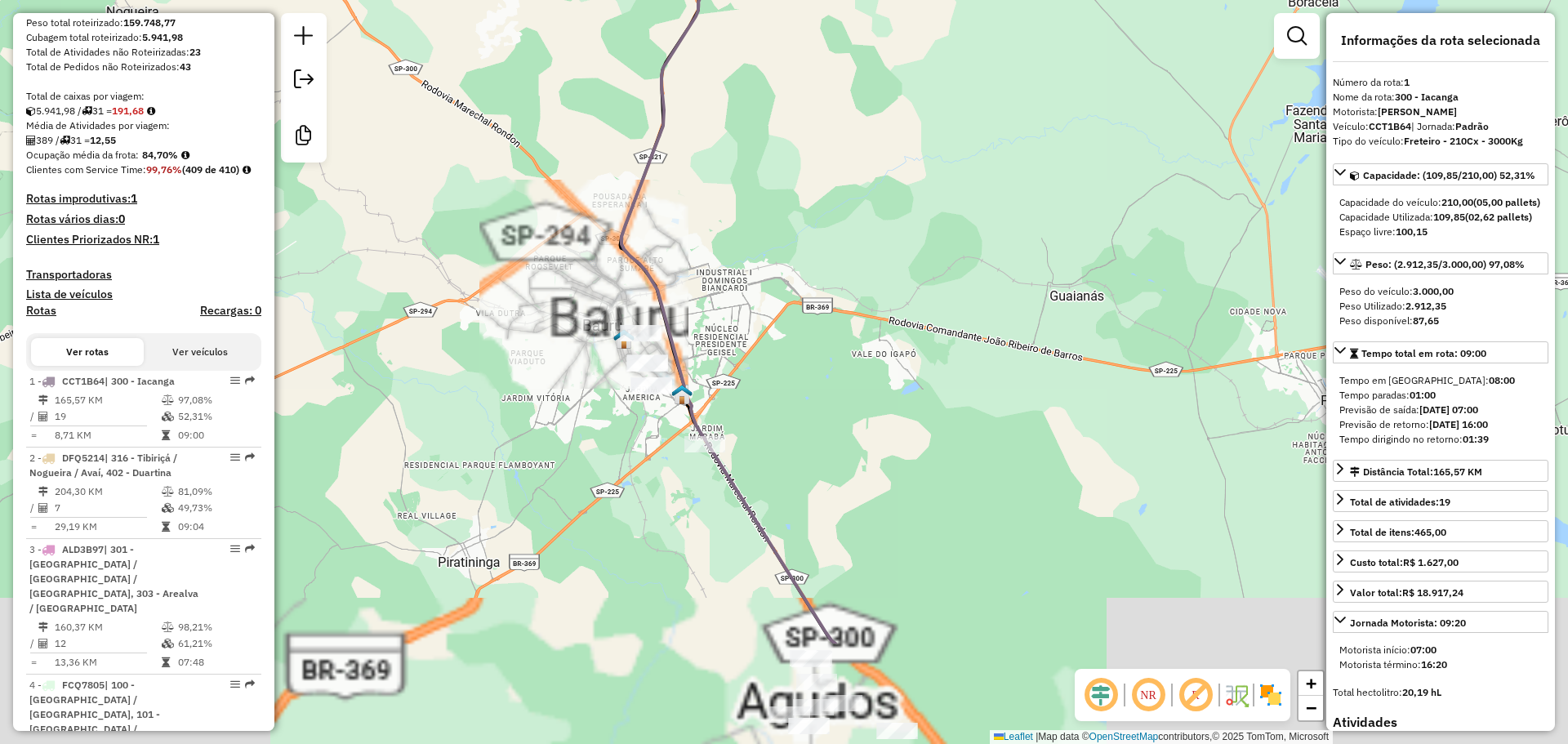
drag, startPoint x: 605, startPoint y: 607, endPoint x: 665, endPoint y: 365, distance: 249.3
click at [663, 364] on div "Janela de atendimento Grade de atendimento Capacidade Transportadoras Veículos …" at bounding box center [784, 372] width 1568 height 744
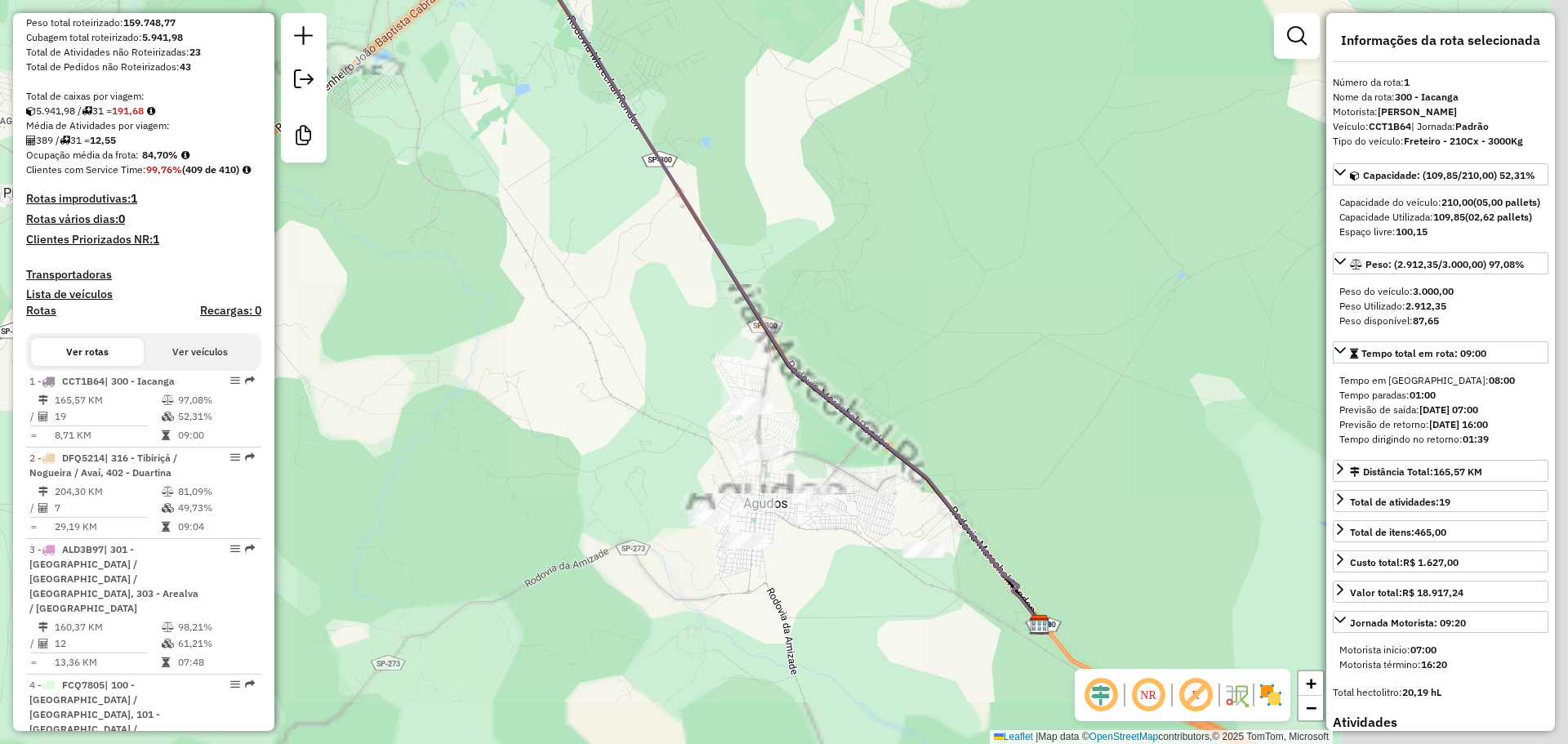
drag, startPoint x: 784, startPoint y: 588, endPoint x: 270, endPoint y: 381, distance: 554.1
click at [635, 519] on div "Janela de atendimento Grade de atendimento Capacidade Transportadoras Veículos …" at bounding box center [784, 372] width 1568 height 744
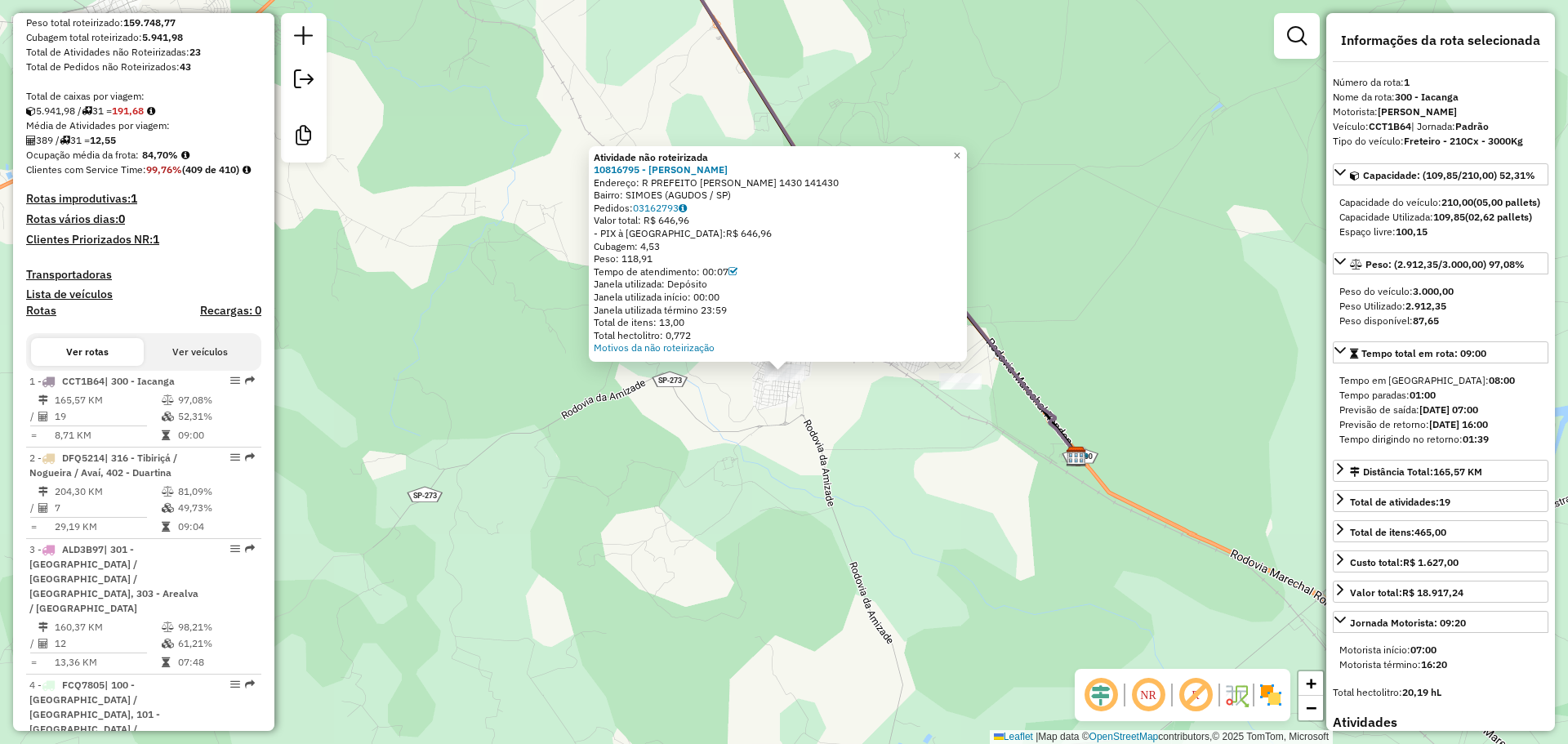
click at [898, 432] on div "Atividade não roteirizada 10816795 - MARCIO ALEXANDRE FRI Endereço: R PREFEITO …" at bounding box center [784, 372] width 1568 height 744
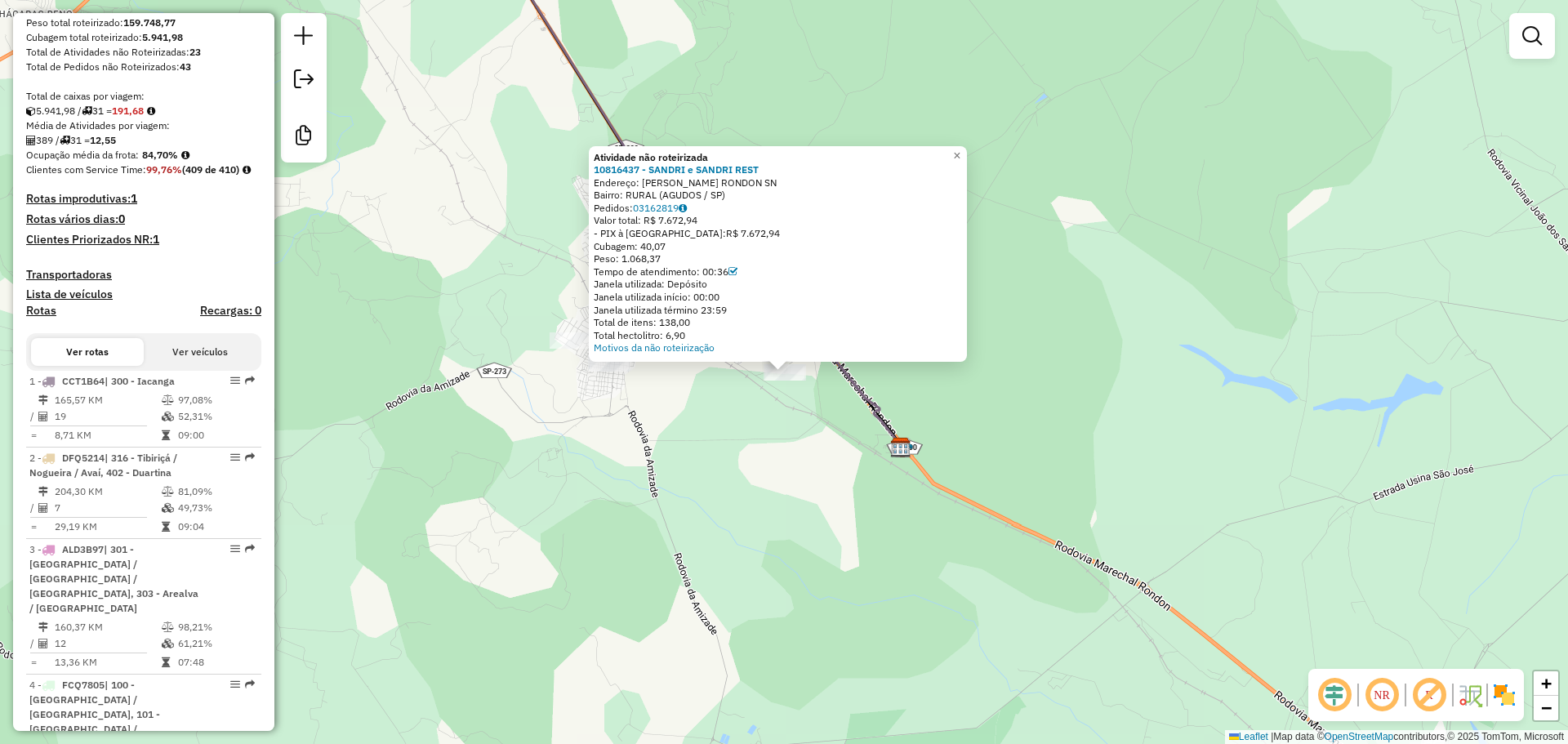
click at [748, 474] on div "Atividade não roteirizada 10816437 - SANDRI e SANDRI REST Endereço: ROD MARECHA…" at bounding box center [784, 372] width 1568 height 744
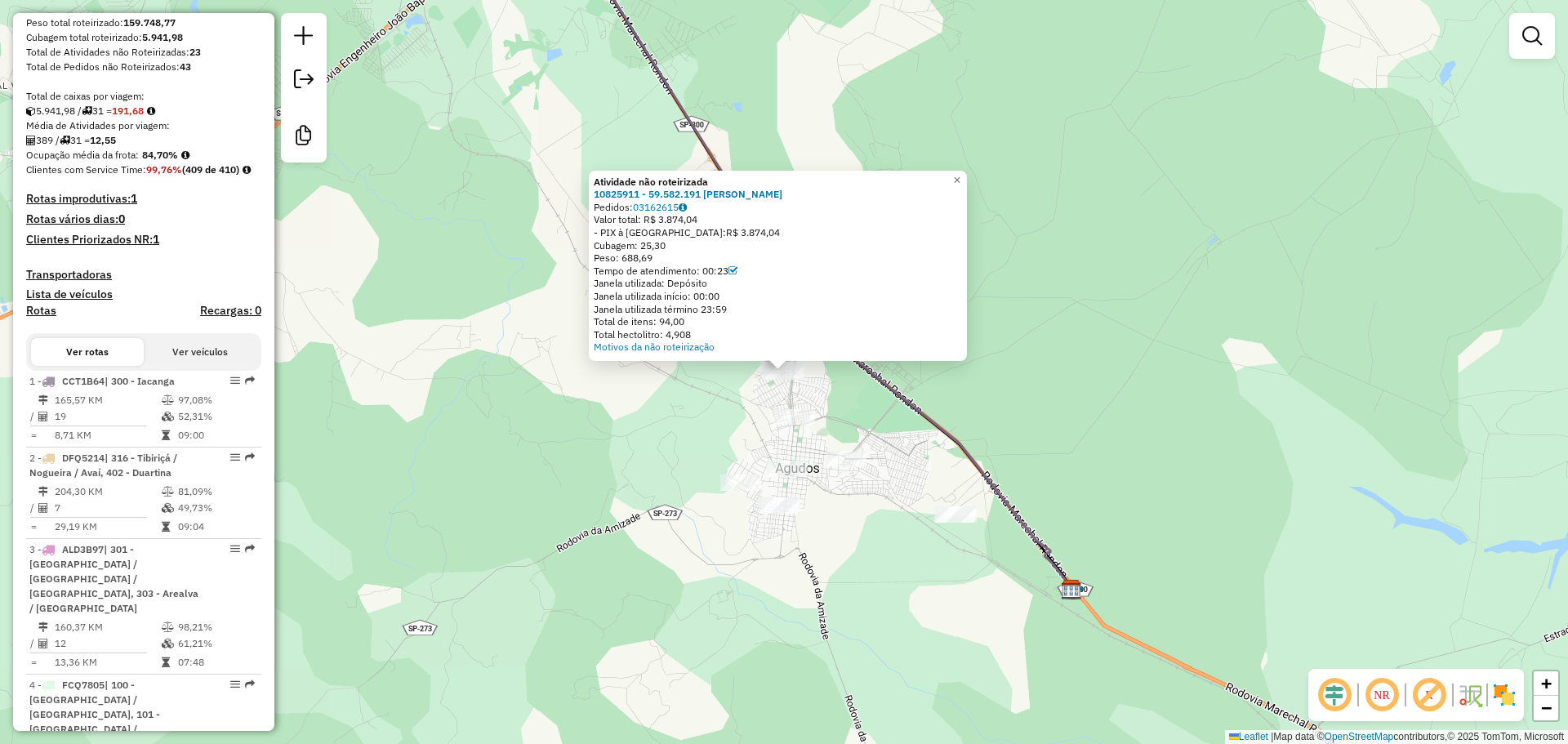
drag, startPoint x: 626, startPoint y: 431, endPoint x: 646, endPoint y: 431, distance: 20.0
click at [626, 431] on div "Atividade não roteirizada 10825911 - 59.582.191 VIVIANE ALVES Pedidos: 03162615…" at bounding box center [784, 372] width 1568 height 744
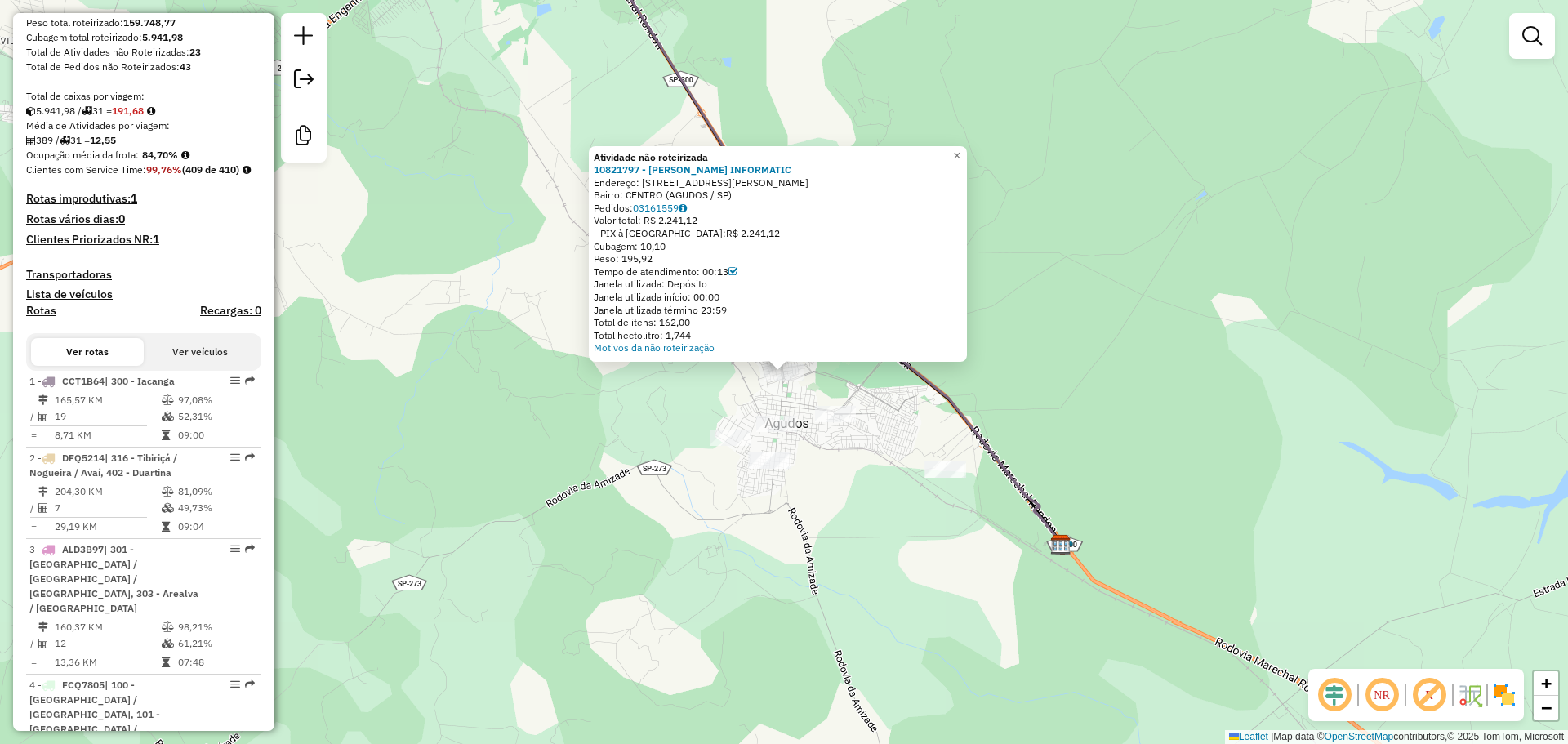
click at [467, 526] on div "Atividade não roteirizada 10821797 - JRS RAMOS INFORMATIC Endereço: R RUA FRANC…" at bounding box center [784, 372] width 1568 height 744
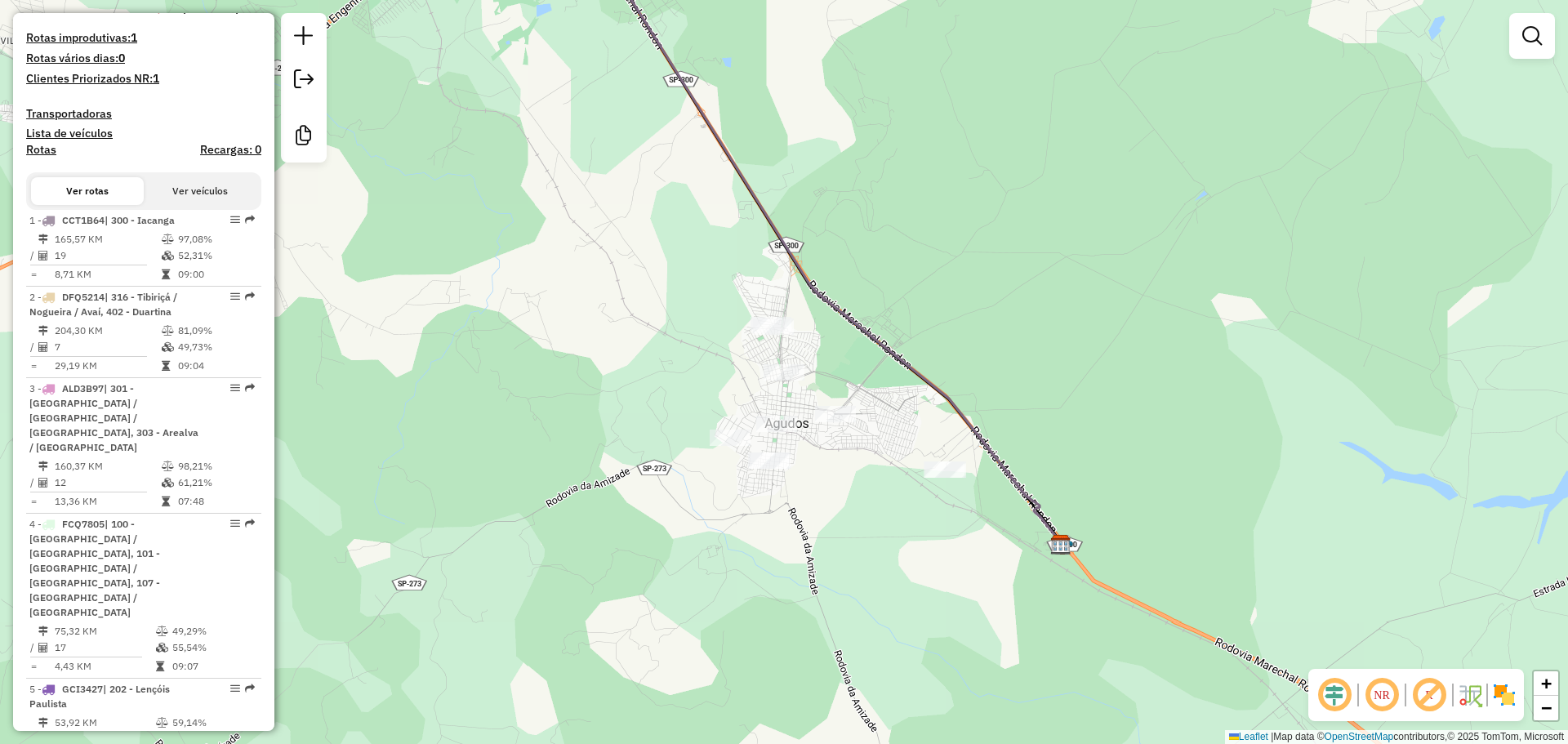
scroll to position [0, 0]
